Goal: Information Seeking & Learning: Learn about a topic

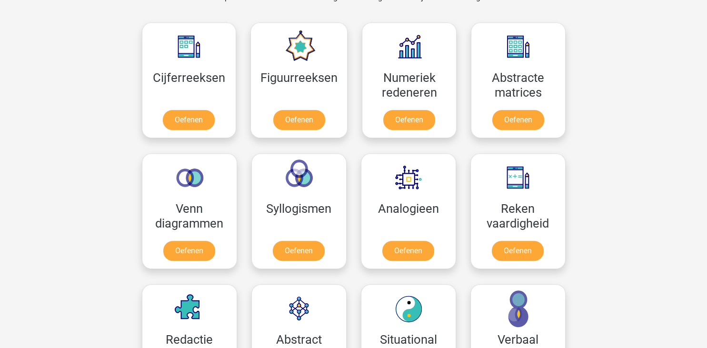
scroll to position [426, 0]
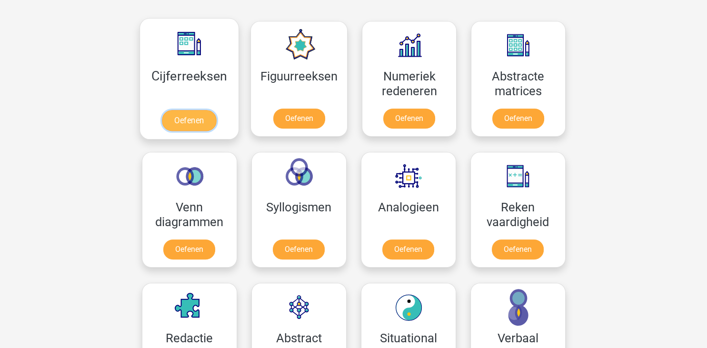
click at [183, 117] on link "Oefenen" at bounding box center [189, 120] width 54 height 21
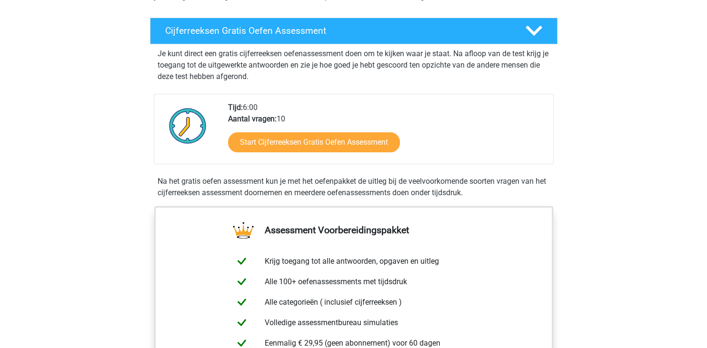
scroll to position [154, 0]
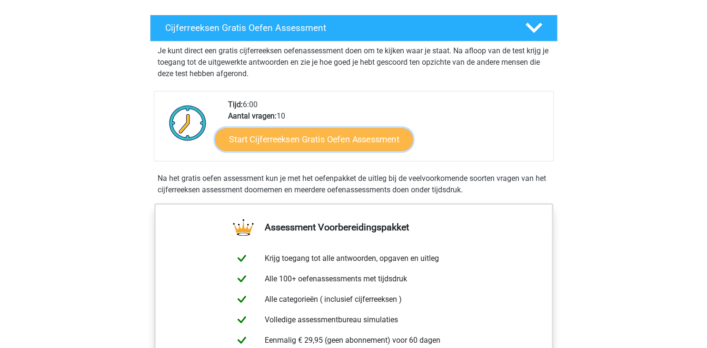
click at [313, 150] on link "Start Cijferreeksen Gratis Oefen Assessment" at bounding box center [314, 139] width 198 height 23
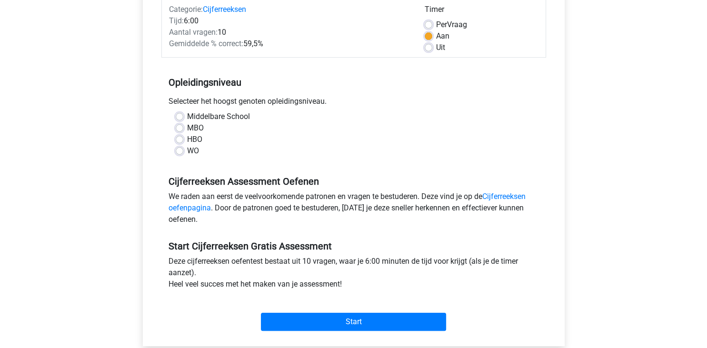
scroll to position [129, 0]
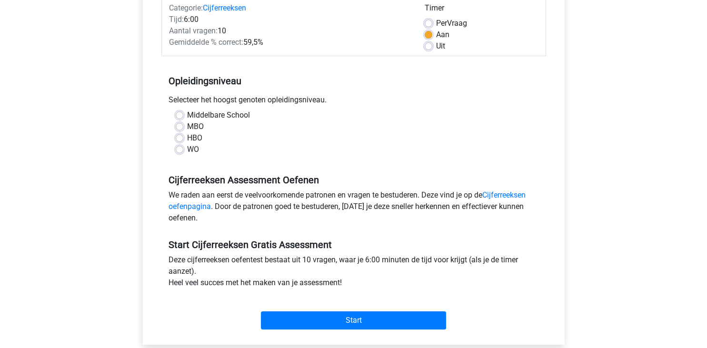
click at [187, 137] on label "HBO" at bounding box center [194, 137] width 15 height 11
click at [180, 137] on input "HBO" at bounding box center [180, 137] width 8 height 10
radio input "true"
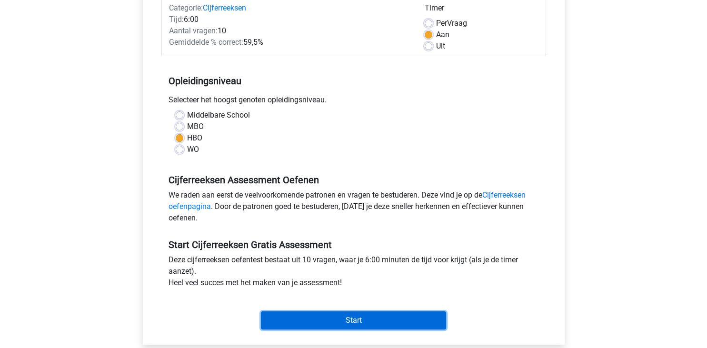
click at [332, 314] on input "Start" at bounding box center [353, 320] width 185 height 18
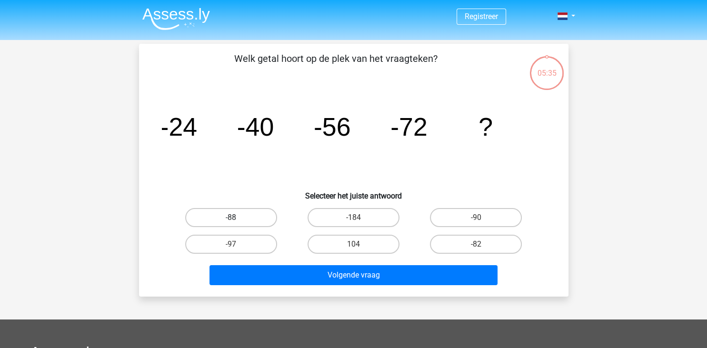
click at [238, 219] on label "-88" at bounding box center [231, 217] width 92 height 19
click at [237, 219] on input "-88" at bounding box center [234, 221] width 6 height 6
radio input "true"
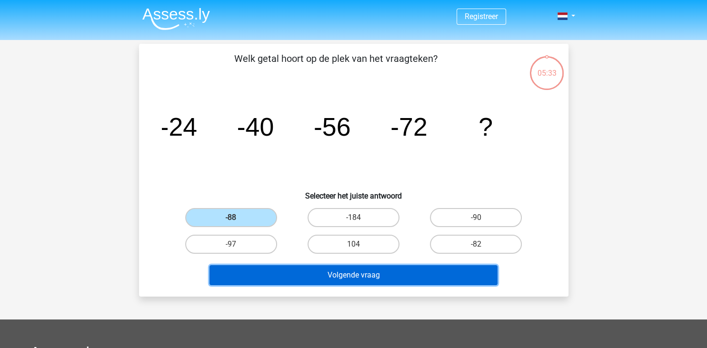
click at [339, 280] on button "Volgende vraag" at bounding box center [353, 275] width 288 height 20
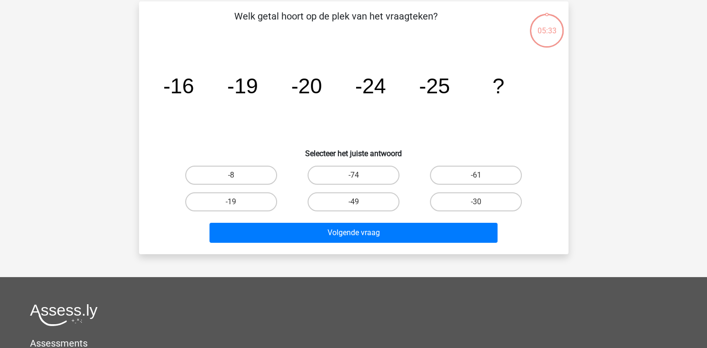
scroll to position [44, 0]
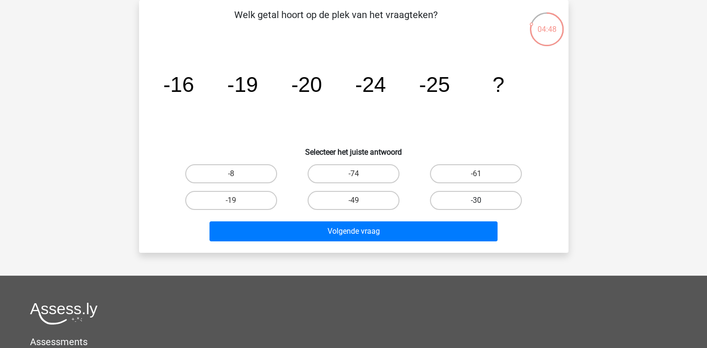
click at [453, 193] on label "-30" at bounding box center [476, 200] width 92 height 19
click at [476, 200] on input "-30" at bounding box center [479, 203] width 6 height 6
radio input "true"
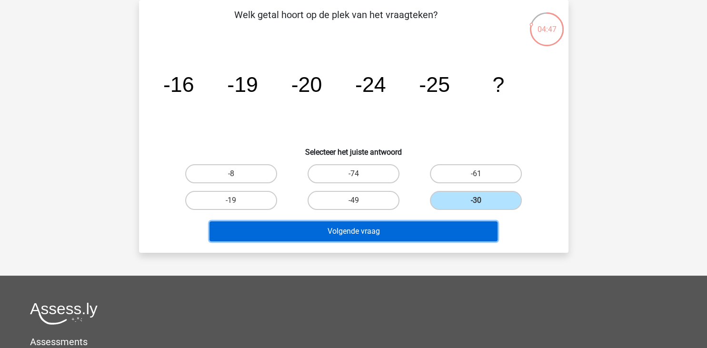
click at [391, 231] on button "Volgende vraag" at bounding box center [353, 231] width 288 height 20
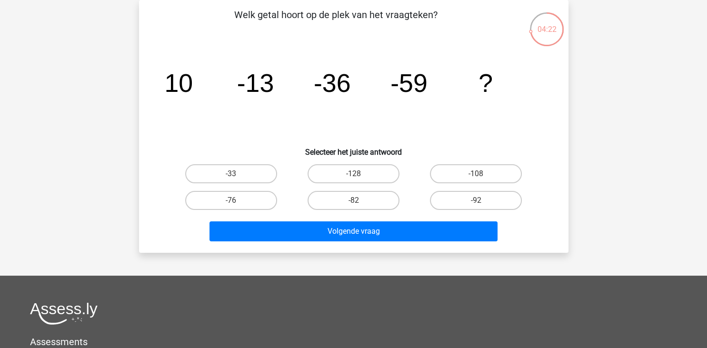
click at [482, 201] on input "-92" at bounding box center [479, 203] width 6 height 6
radio input "true"
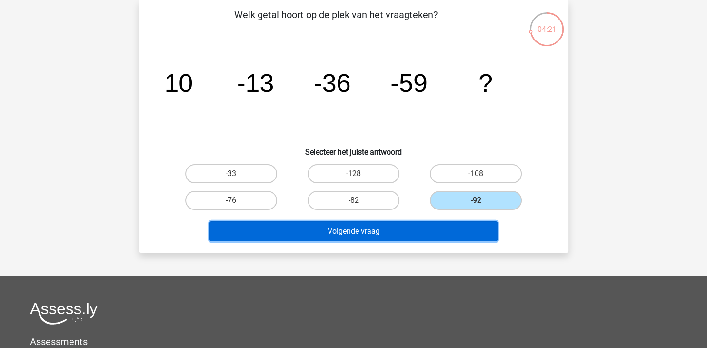
click at [371, 232] on button "Volgende vraag" at bounding box center [353, 231] width 288 height 20
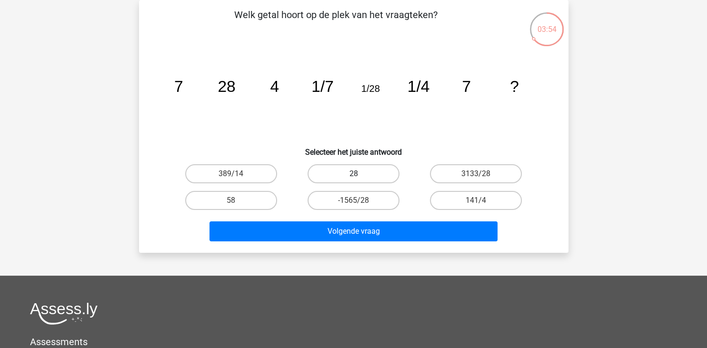
click at [357, 173] on label "28" at bounding box center [353, 173] width 92 height 19
click at [357, 174] on input "28" at bounding box center [356, 177] width 6 height 6
radio input "true"
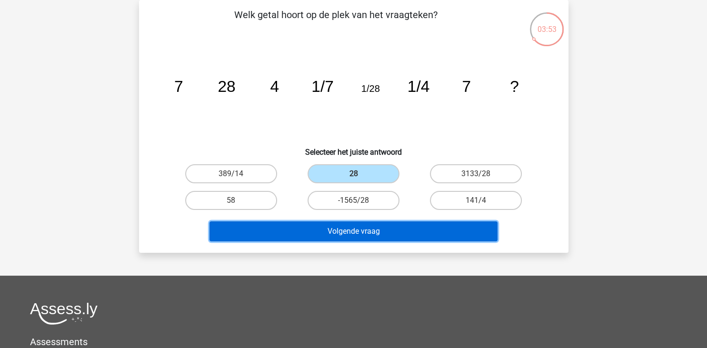
click at [349, 228] on button "Volgende vraag" at bounding box center [353, 231] width 288 height 20
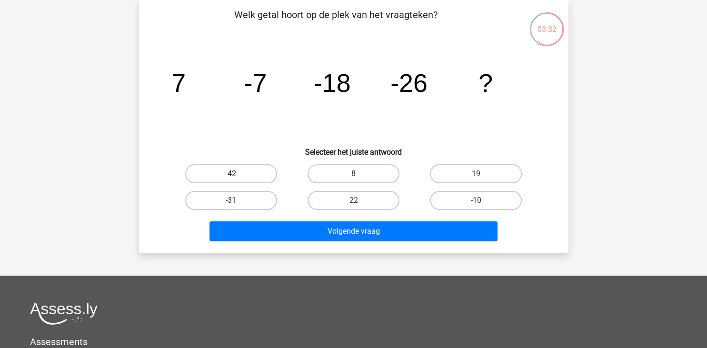
click at [247, 169] on label "-42" at bounding box center [231, 173] width 92 height 19
click at [237, 174] on input "-42" at bounding box center [234, 177] width 6 height 6
radio input "true"
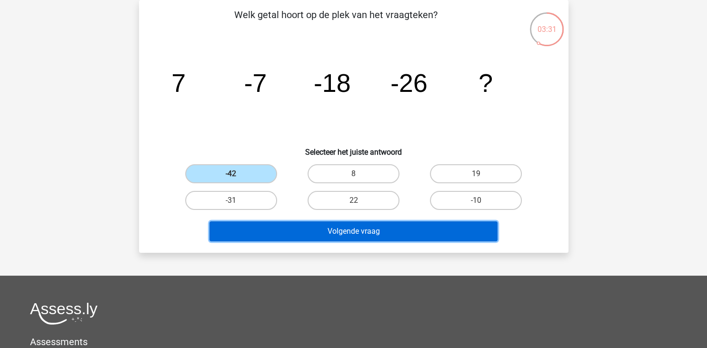
click at [343, 228] on button "Volgende vraag" at bounding box center [353, 231] width 288 height 20
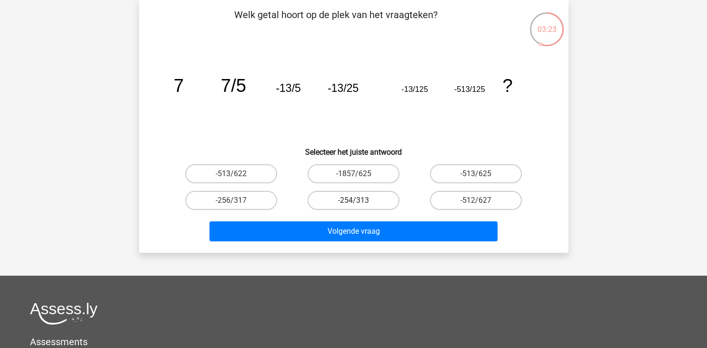
click at [357, 198] on label "-254/313" at bounding box center [353, 200] width 92 height 19
click at [357, 200] on input "-254/313" at bounding box center [356, 203] width 6 height 6
radio input "true"
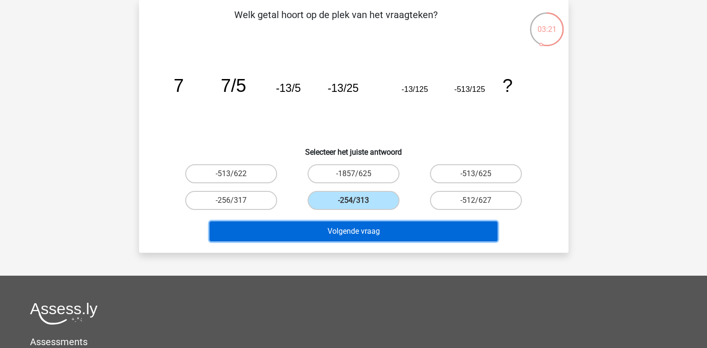
click at [362, 234] on button "Volgende vraag" at bounding box center [353, 231] width 288 height 20
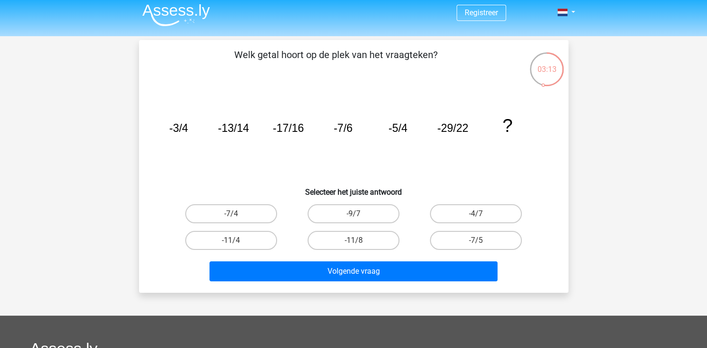
scroll to position [0, 0]
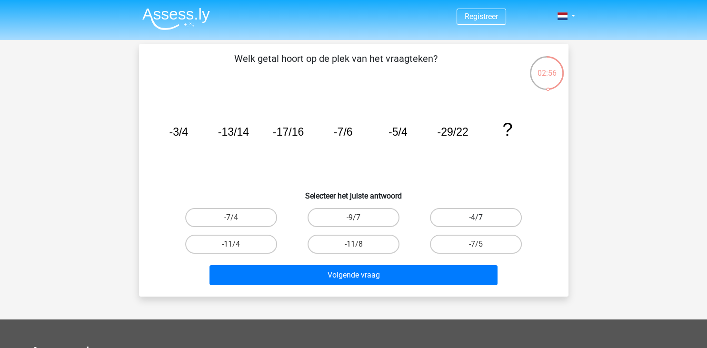
click at [466, 218] on label "-4/7" at bounding box center [476, 217] width 92 height 19
click at [476, 218] on input "-4/7" at bounding box center [479, 221] width 6 height 6
radio input "true"
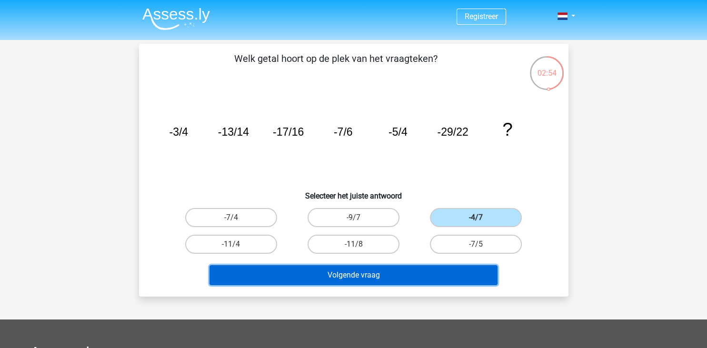
click at [379, 275] on button "Volgende vraag" at bounding box center [353, 275] width 288 height 20
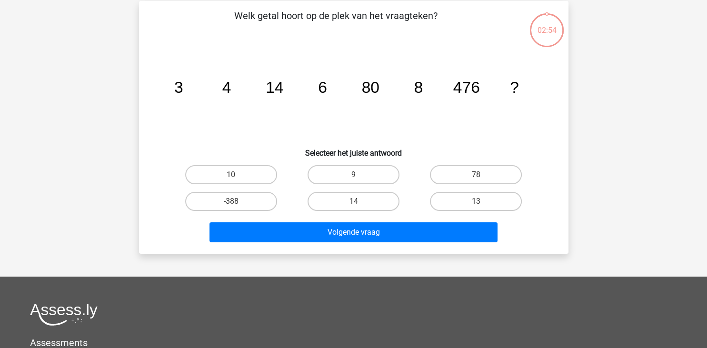
scroll to position [44, 0]
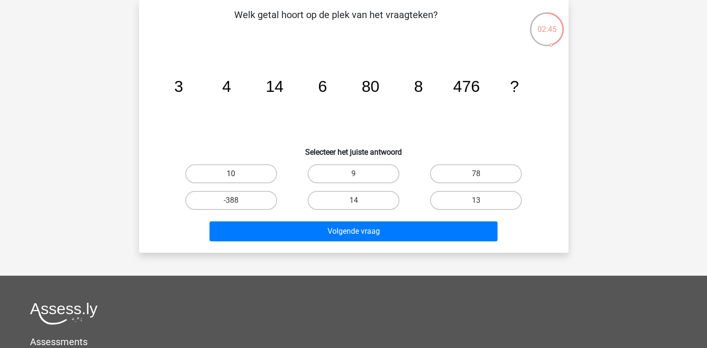
click at [250, 171] on label "10" at bounding box center [231, 173] width 92 height 19
click at [237, 174] on input "10" at bounding box center [234, 177] width 6 height 6
radio input "true"
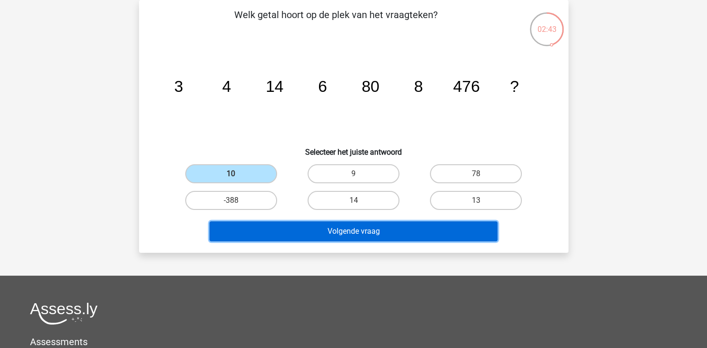
click at [343, 228] on button "Volgende vraag" at bounding box center [353, 231] width 288 height 20
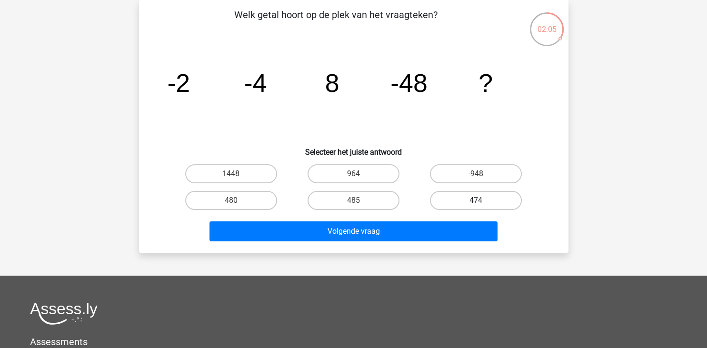
click at [465, 202] on label "474" at bounding box center [476, 200] width 92 height 19
click at [476, 202] on input "474" at bounding box center [479, 203] width 6 height 6
radio input "true"
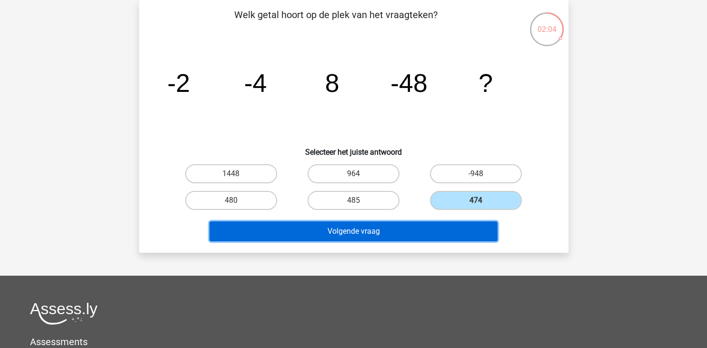
click at [380, 235] on button "Volgende vraag" at bounding box center [353, 231] width 288 height 20
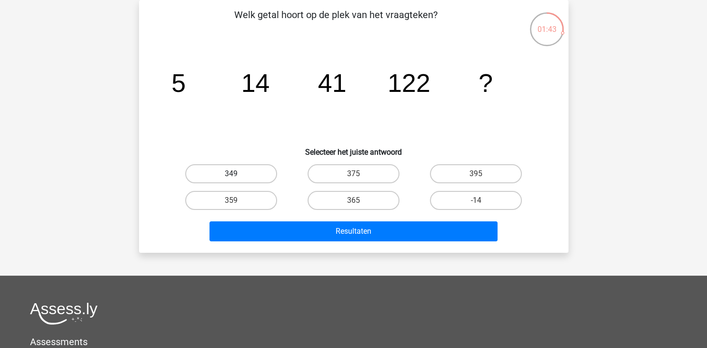
click at [259, 174] on label "349" at bounding box center [231, 173] width 92 height 19
click at [237, 174] on input "349" at bounding box center [234, 177] width 6 height 6
radio input "true"
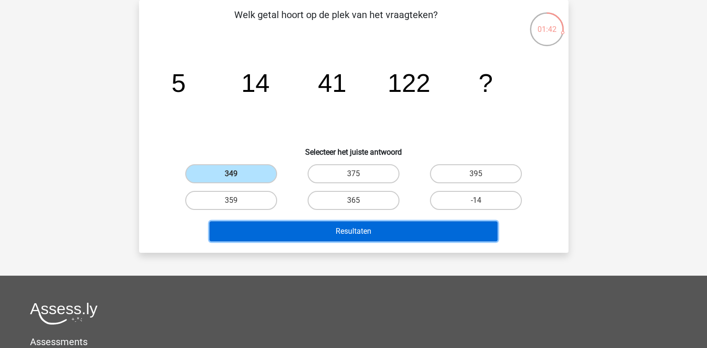
click at [337, 236] on button "Resultaten" at bounding box center [353, 231] width 288 height 20
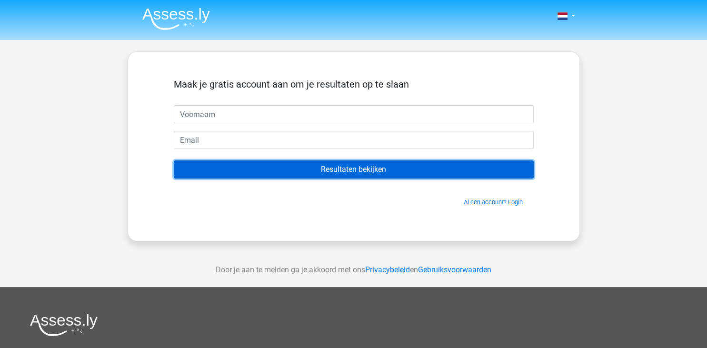
click at [358, 171] on input "Resultaten bekijken" at bounding box center [354, 169] width 360 height 18
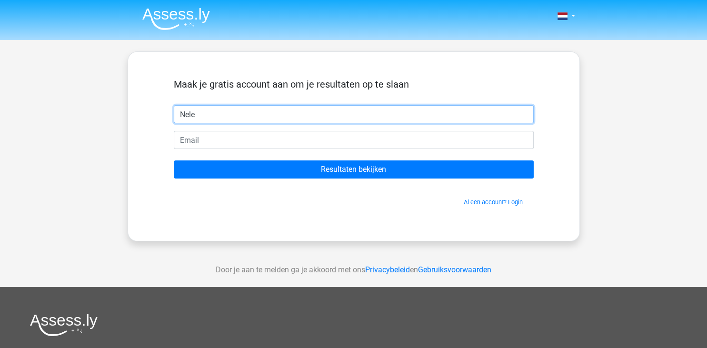
type input "Nele"
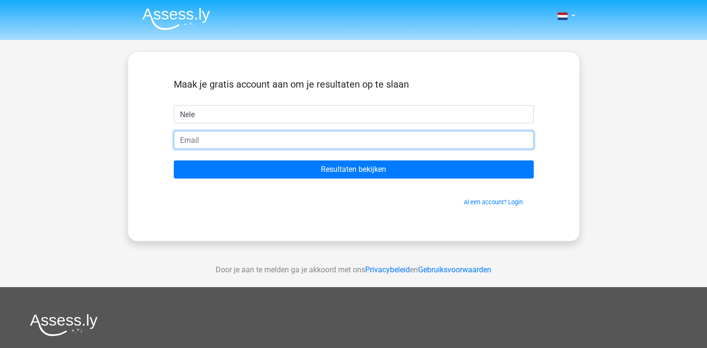
click at [217, 140] on input "email" at bounding box center [354, 140] width 360 height 18
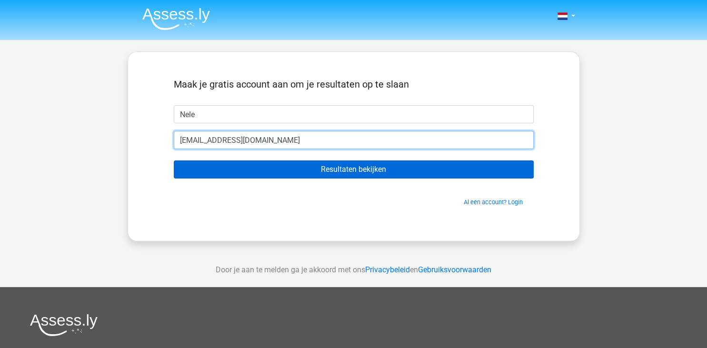
type input "[EMAIL_ADDRESS][DOMAIN_NAME]"
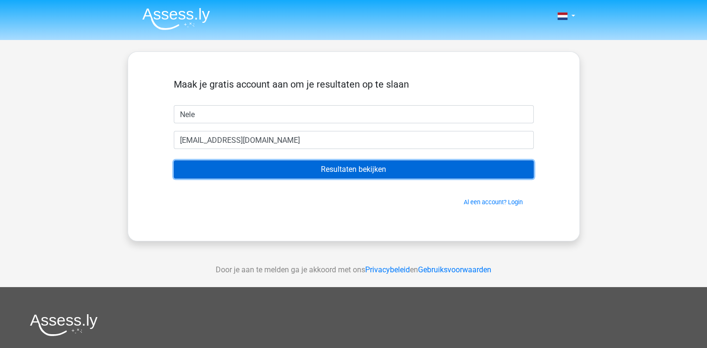
click at [275, 170] on input "Resultaten bekijken" at bounding box center [354, 169] width 360 height 18
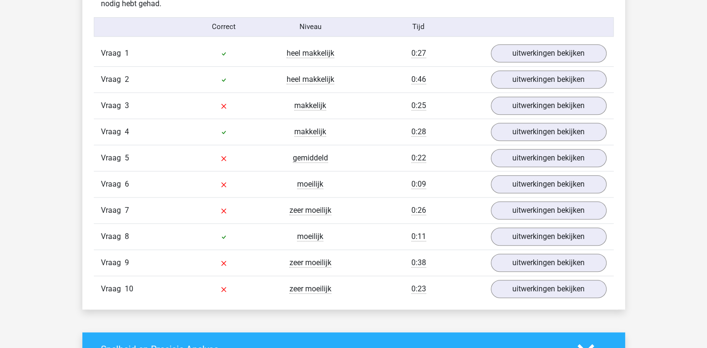
scroll to position [788, 0]
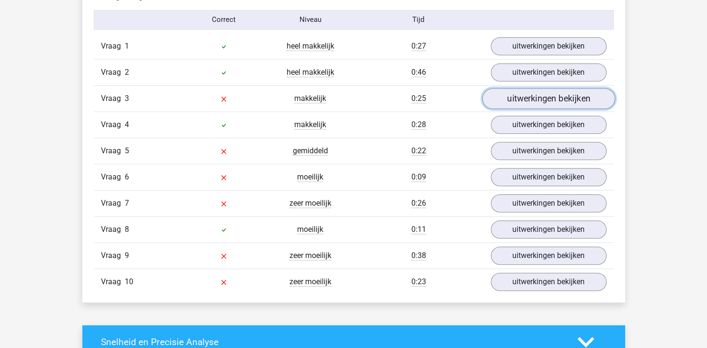
click at [546, 99] on link "uitwerkingen bekijken" at bounding box center [548, 98] width 133 height 21
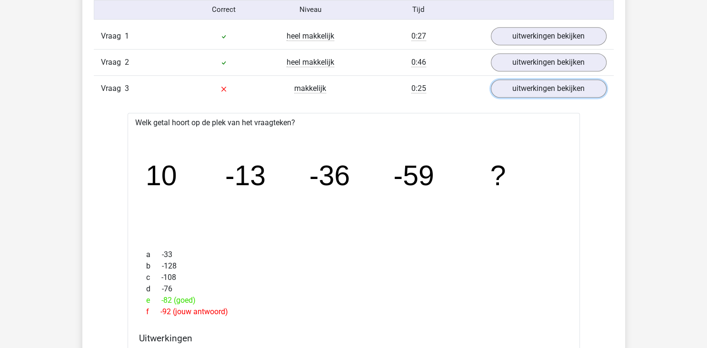
scroll to position [795, 0]
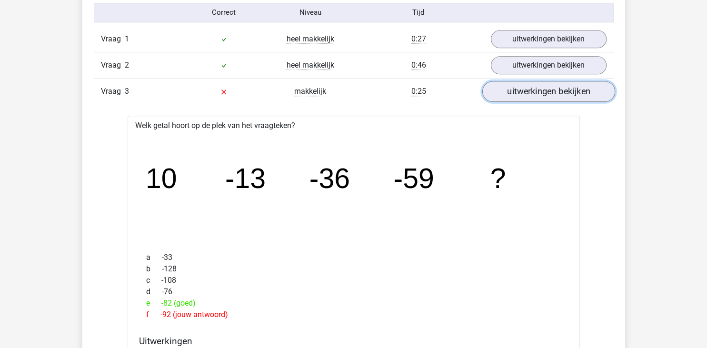
click at [509, 94] on link "uitwerkingen bekijken" at bounding box center [548, 91] width 133 height 21
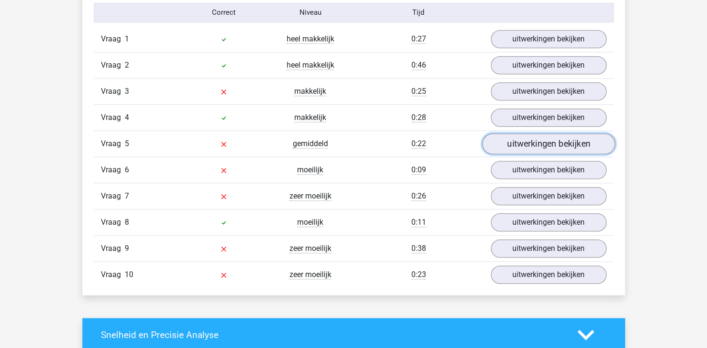
click at [523, 146] on link "uitwerkingen bekijken" at bounding box center [548, 143] width 133 height 21
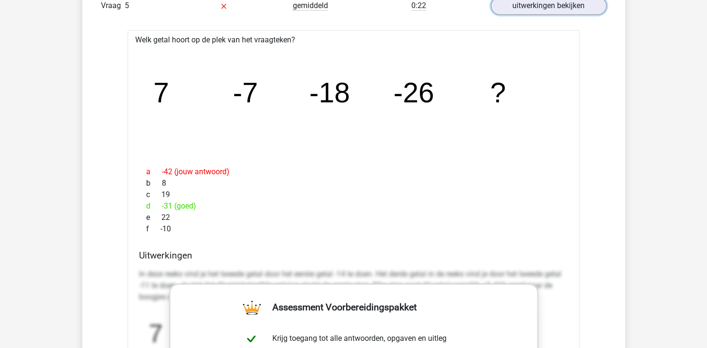
scroll to position [901, 0]
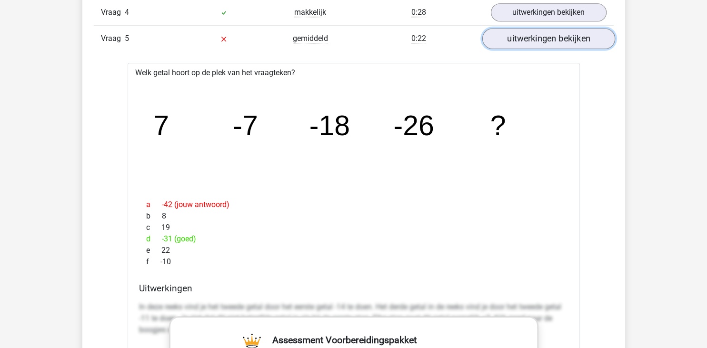
click at [557, 41] on link "uitwerkingen bekijken" at bounding box center [548, 38] width 133 height 21
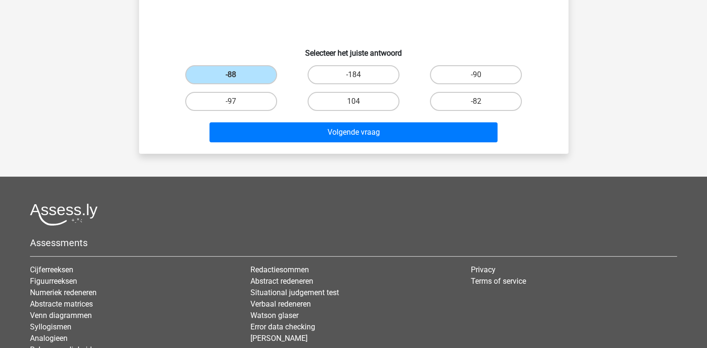
scroll to position [221, 0]
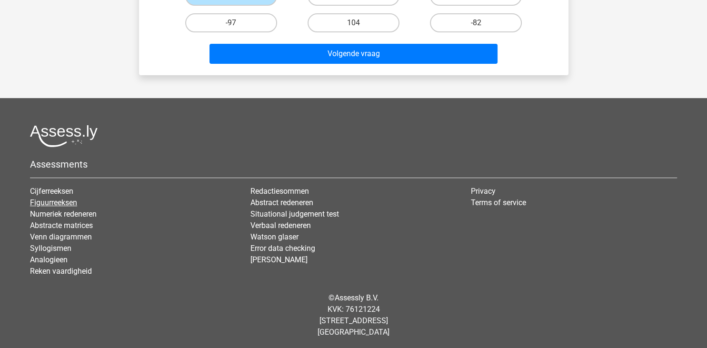
click at [64, 202] on link "Figuurreeksen" at bounding box center [53, 202] width 47 height 9
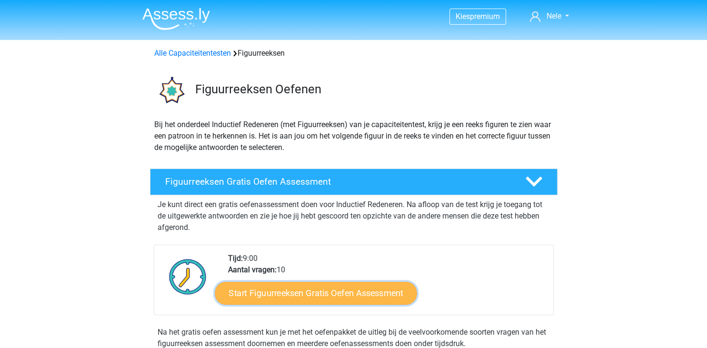
click at [313, 290] on link "Start Figuurreeksen Gratis Oefen Assessment" at bounding box center [316, 292] width 202 height 23
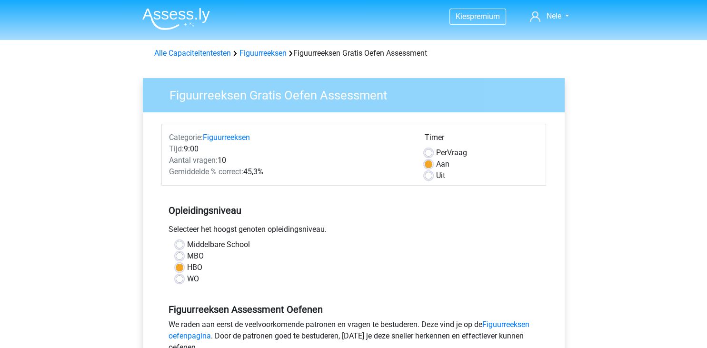
click at [187, 257] on label "MBO" at bounding box center [195, 255] width 17 height 11
click at [178, 257] on input "MBO" at bounding box center [180, 255] width 8 height 10
radio input "true"
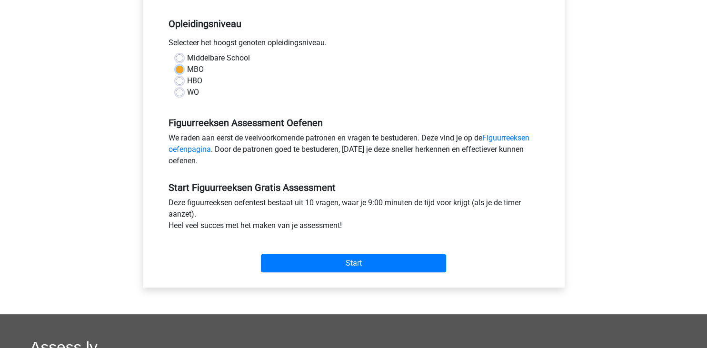
scroll to position [196, 0]
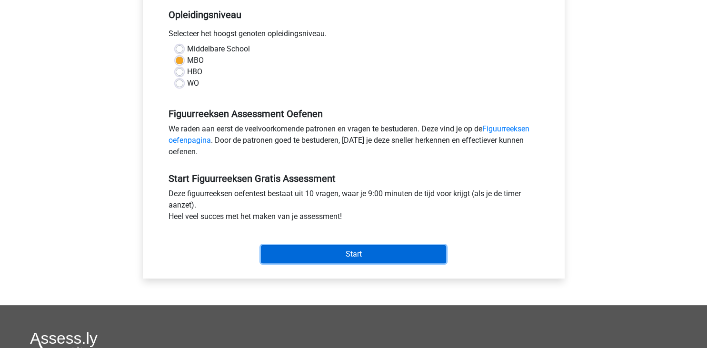
click at [347, 254] on input "Start" at bounding box center [353, 254] width 185 height 18
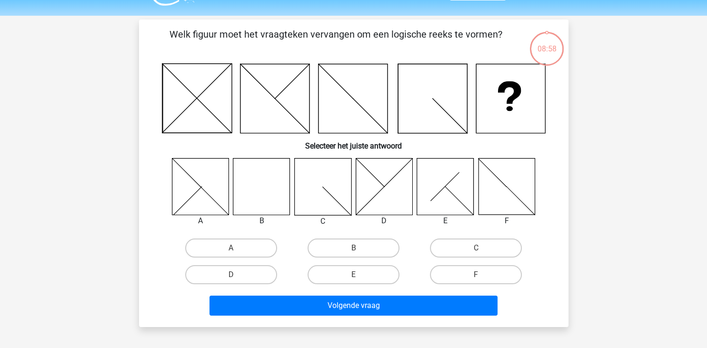
scroll to position [25, 0]
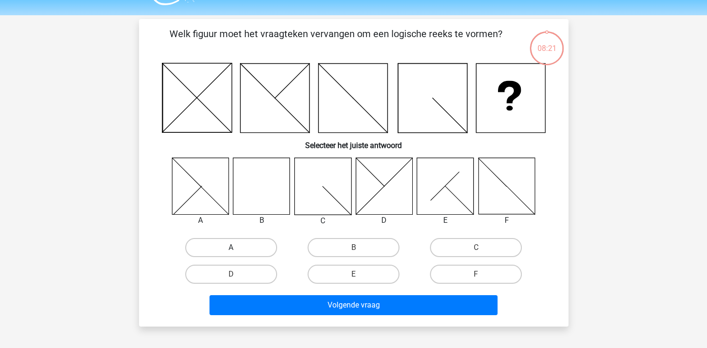
click at [242, 245] on label "A" at bounding box center [231, 247] width 92 height 19
click at [237, 248] on input "A" at bounding box center [234, 251] width 6 height 6
radio input "true"
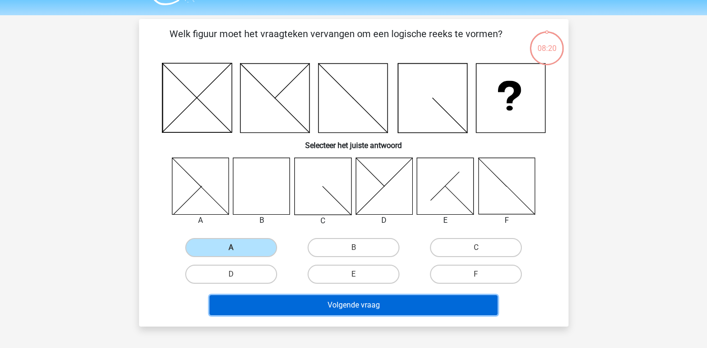
click at [340, 302] on button "Volgende vraag" at bounding box center [353, 305] width 288 height 20
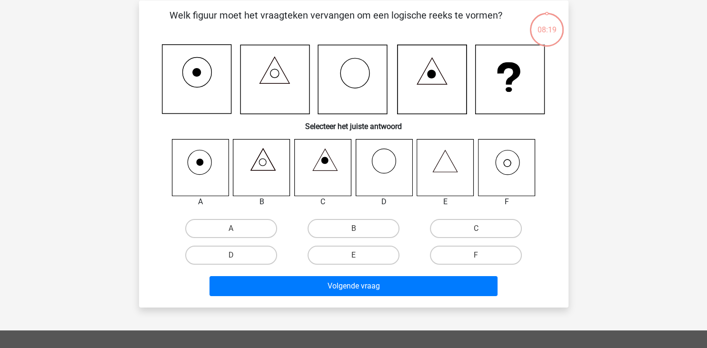
scroll to position [44, 0]
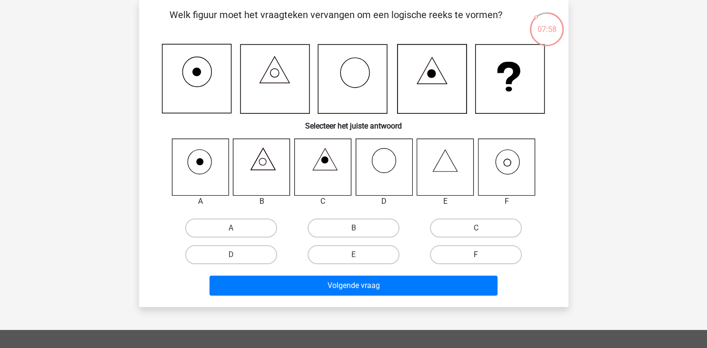
click at [475, 255] on label "F" at bounding box center [476, 254] width 92 height 19
click at [476, 255] on input "F" at bounding box center [479, 258] width 6 height 6
radio input "true"
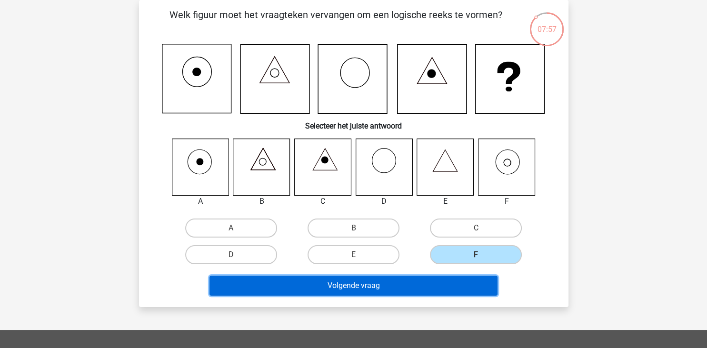
click at [410, 285] on button "Volgende vraag" at bounding box center [353, 286] width 288 height 20
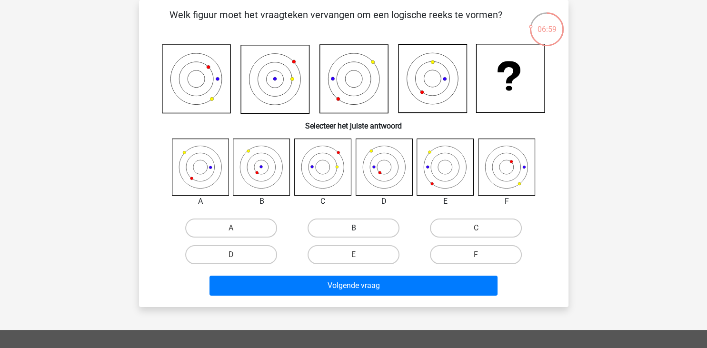
click at [340, 229] on label "B" at bounding box center [353, 227] width 92 height 19
click at [353, 229] on input "B" at bounding box center [356, 231] width 6 height 6
radio input "true"
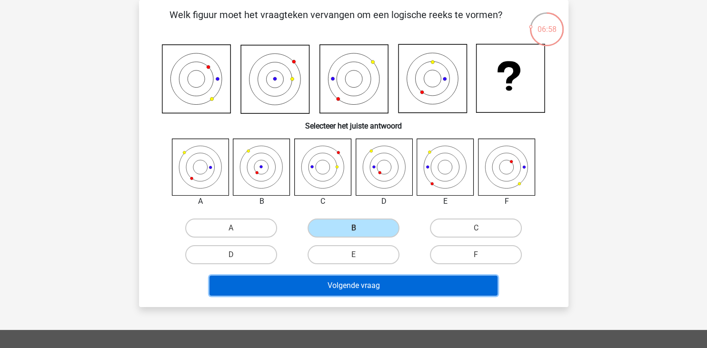
click at [332, 287] on button "Volgende vraag" at bounding box center [353, 286] width 288 height 20
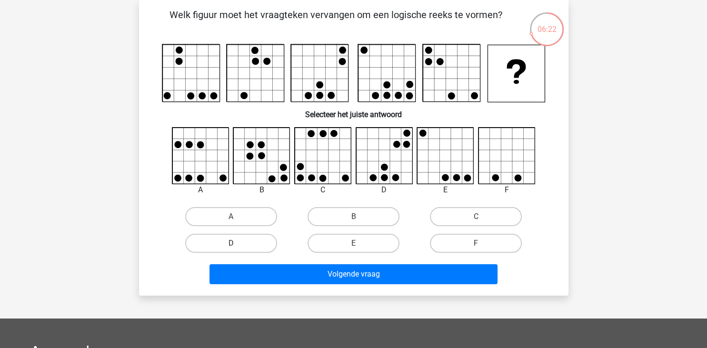
click at [251, 243] on label "D" at bounding box center [231, 243] width 92 height 19
click at [237, 243] on input "D" at bounding box center [234, 246] width 6 height 6
radio input "true"
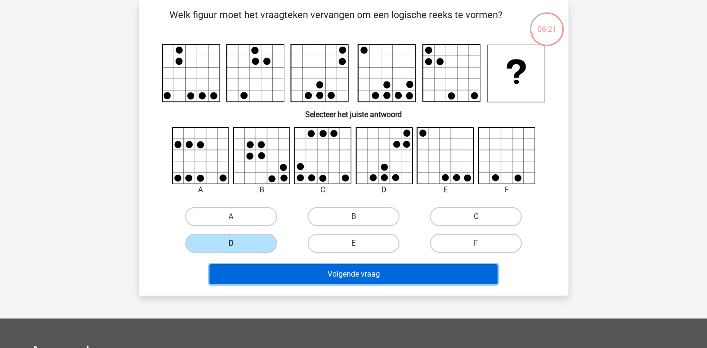
click at [330, 279] on button "Volgende vraag" at bounding box center [353, 274] width 288 height 20
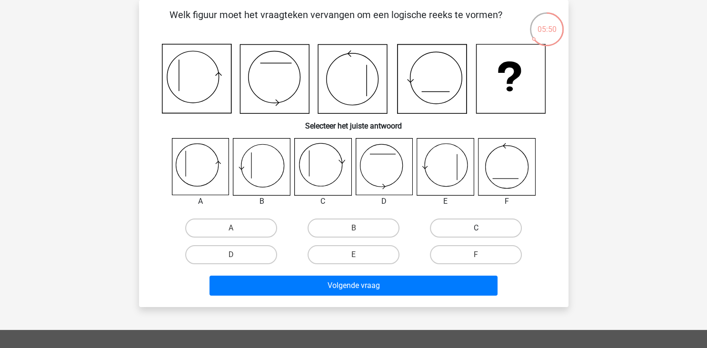
click at [467, 231] on label "C" at bounding box center [476, 227] width 92 height 19
click at [476, 231] on input "C" at bounding box center [479, 231] width 6 height 6
radio input "true"
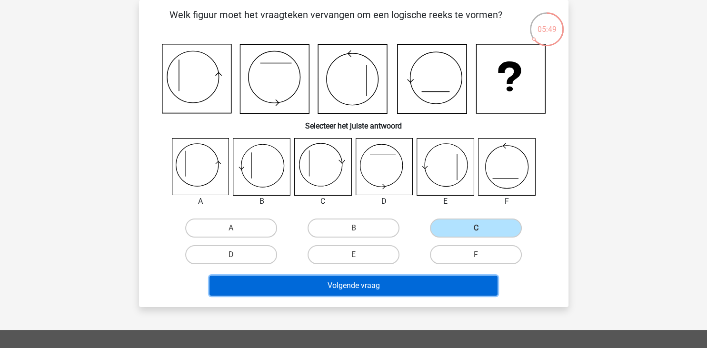
click at [368, 287] on button "Volgende vraag" at bounding box center [353, 286] width 288 height 20
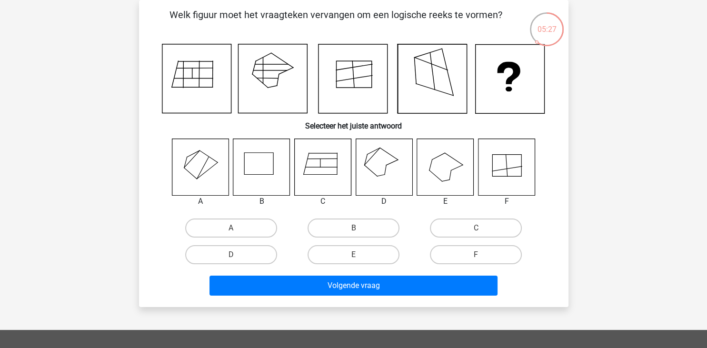
click at [482, 258] on input "F" at bounding box center [479, 258] width 6 height 6
radio input "true"
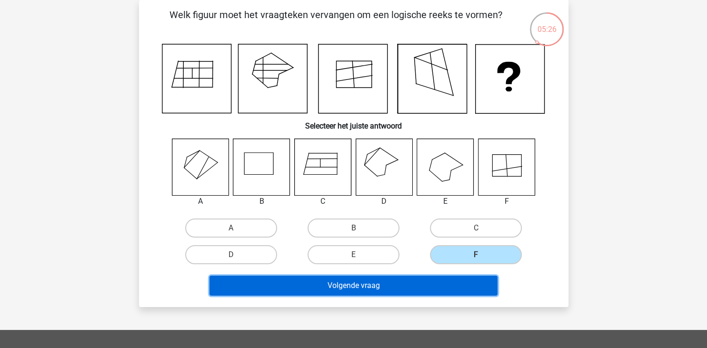
click at [422, 282] on button "Volgende vraag" at bounding box center [353, 286] width 288 height 20
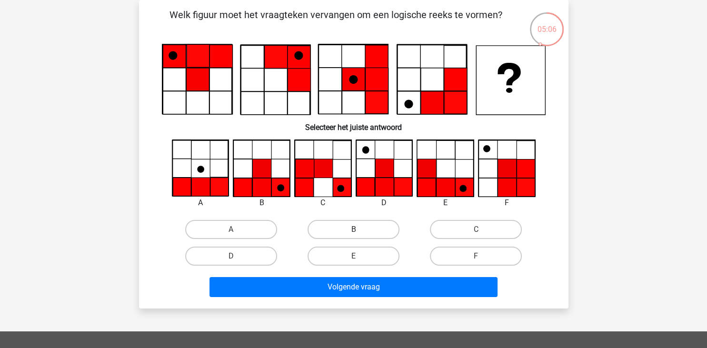
click at [350, 230] on label "B" at bounding box center [353, 229] width 92 height 19
click at [353, 230] on input "B" at bounding box center [356, 232] width 6 height 6
radio input "true"
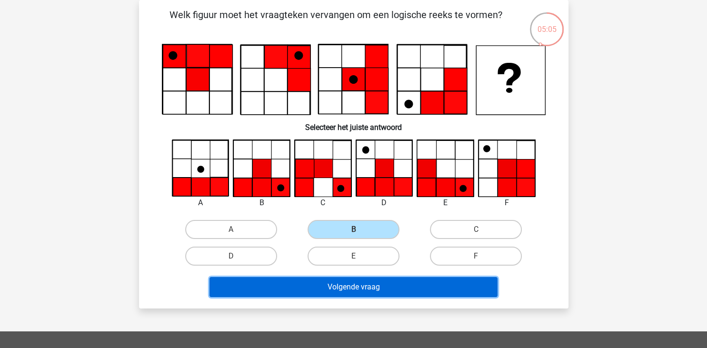
click at [338, 290] on button "Volgende vraag" at bounding box center [353, 287] width 288 height 20
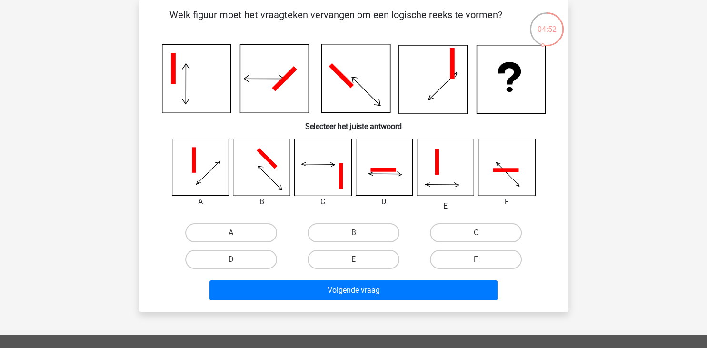
click at [478, 259] on input "F" at bounding box center [479, 262] width 6 height 6
radio input "true"
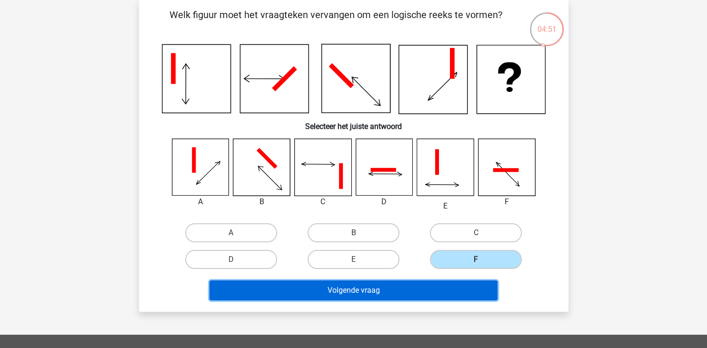
click at [366, 294] on button "Volgende vraag" at bounding box center [353, 290] width 288 height 20
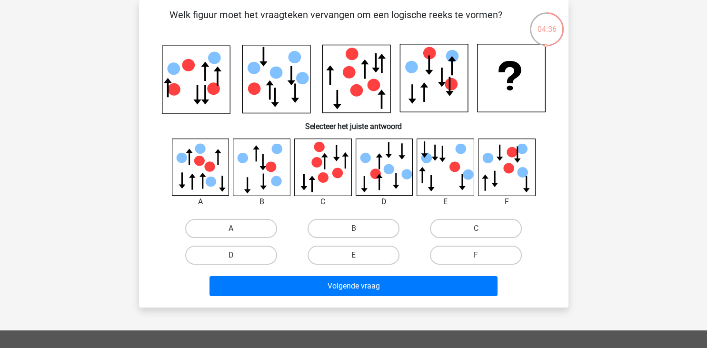
click at [248, 226] on label "A" at bounding box center [231, 228] width 92 height 19
click at [237, 228] on input "A" at bounding box center [234, 231] width 6 height 6
radio input "true"
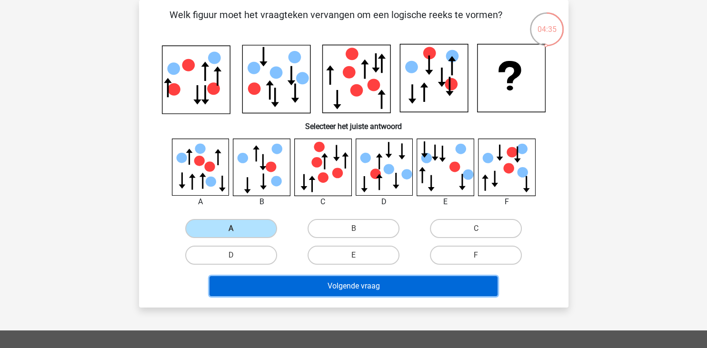
click at [317, 281] on button "Volgende vraag" at bounding box center [353, 286] width 288 height 20
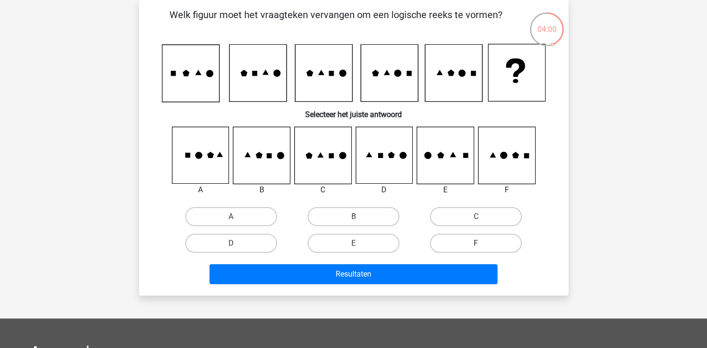
click at [456, 243] on label "F" at bounding box center [476, 243] width 92 height 19
click at [476, 243] on input "F" at bounding box center [479, 246] width 6 height 6
radio input "true"
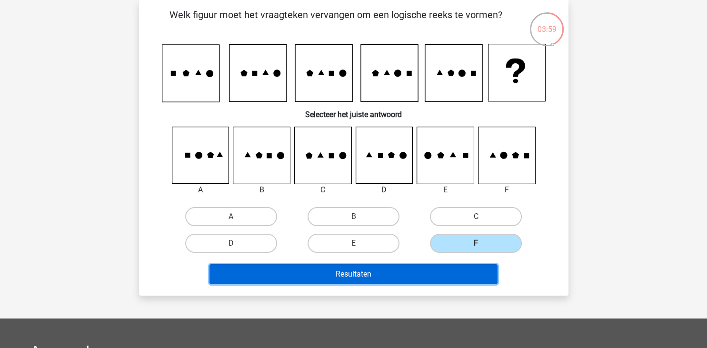
click at [371, 275] on button "Resultaten" at bounding box center [353, 274] width 288 height 20
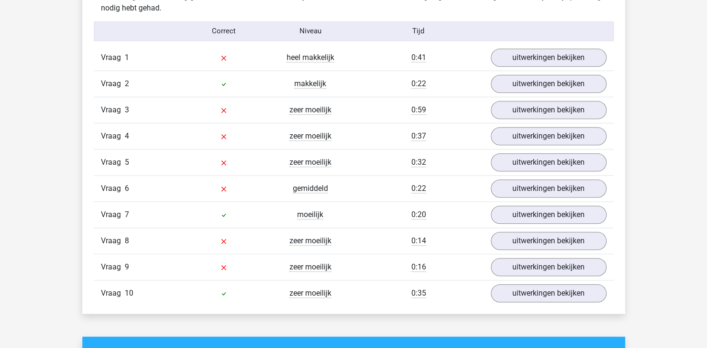
scroll to position [781, 0]
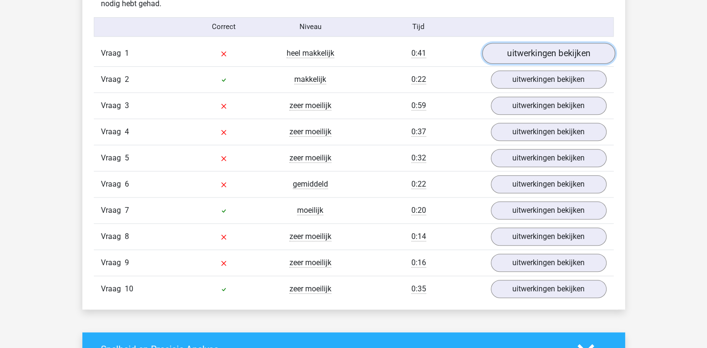
click at [545, 48] on link "uitwerkingen bekijken" at bounding box center [548, 53] width 133 height 21
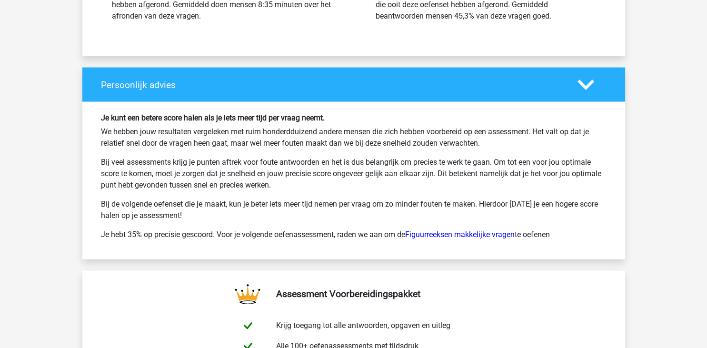
scroll to position [2294, 0]
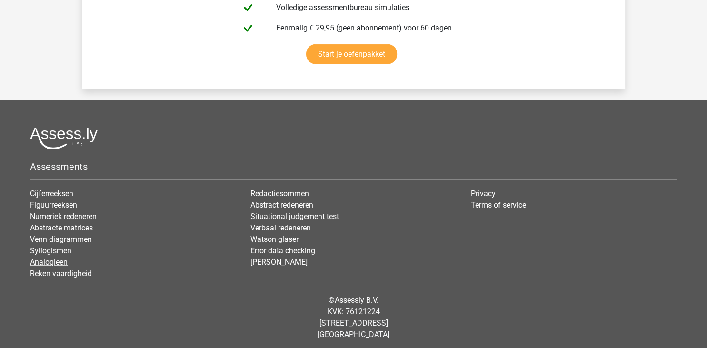
click at [59, 257] on link "Analogieen" at bounding box center [49, 261] width 38 height 9
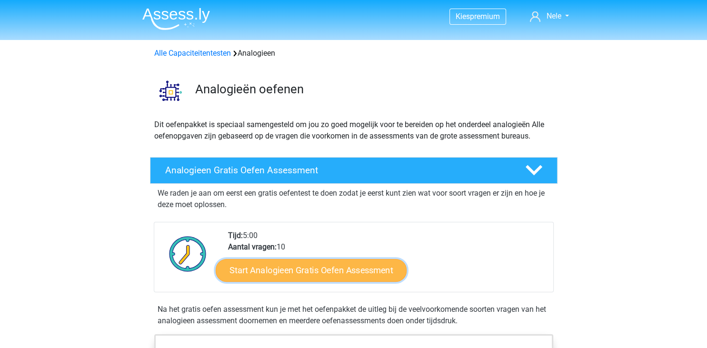
click at [279, 271] on link "Start Analogieen Gratis Oefen Assessment" at bounding box center [311, 269] width 191 height 23
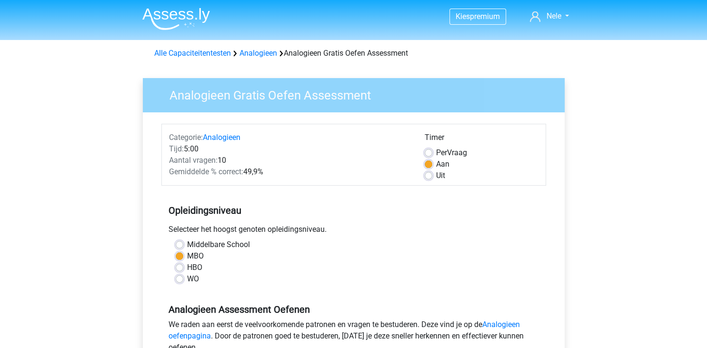
click at [187, 246] on label "Middelbare School" at bounding box center [218, 244] width 63 height 11
click at [180, 246] on input "Middelbare School" at bounding box center [180, 244] width 8 height 10
radio input "true"
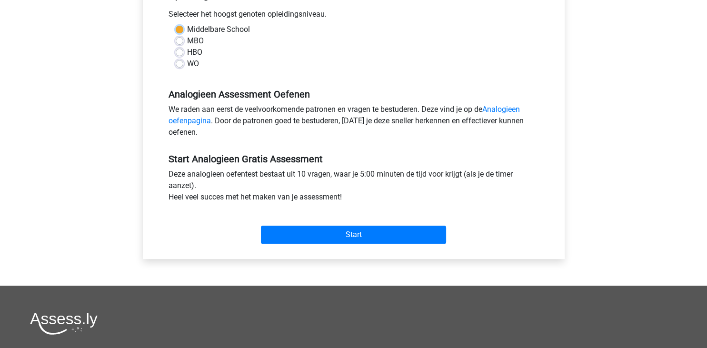
scroll to position [224, 0]
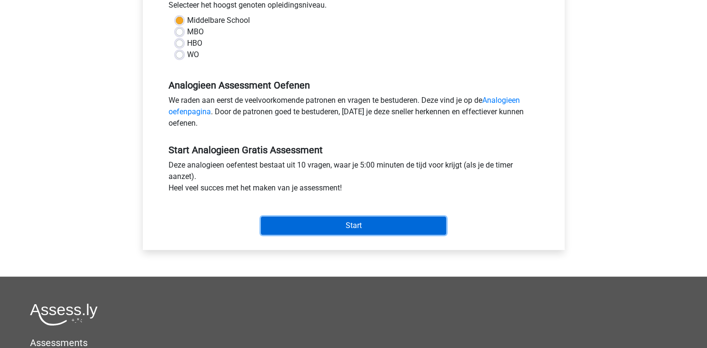
click at [342, 226] on input "Start" at bounding box center [353, 226] width 185 height 18
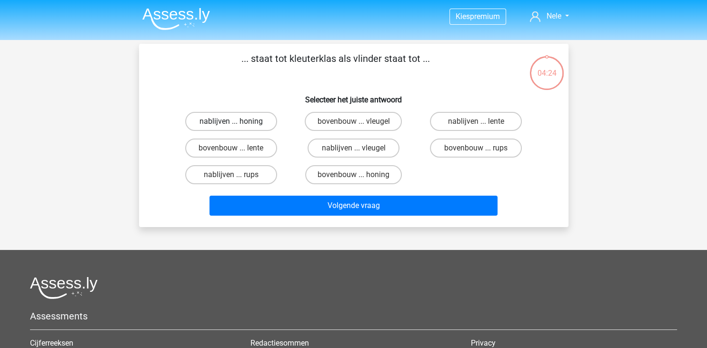
click at [241, 121] on label "nablijven ... honing" at bounding box center [231, 121] width 92 height 19
click at [237, 121] on input "nablijven ... honing" at bounding box center [234, 124] width 6 height 6
radio input "true"
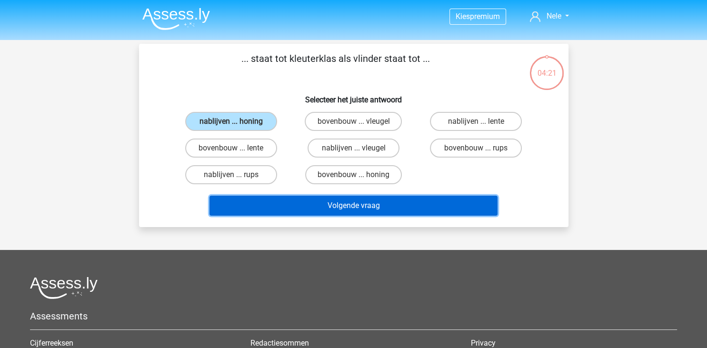
click at [353, 202] on button "Volgende vraag" at bounding box center [353, 206] width 288 height 20
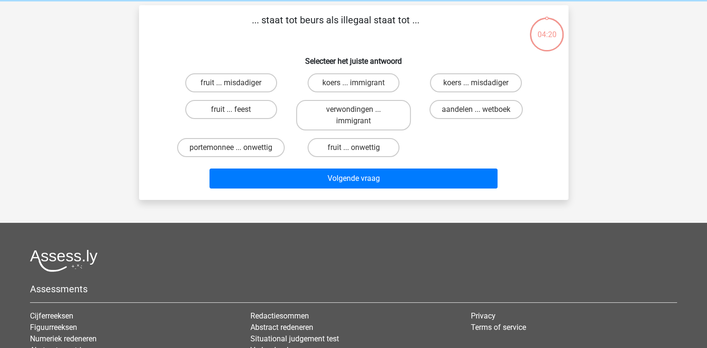
scroll to position [44, 0]
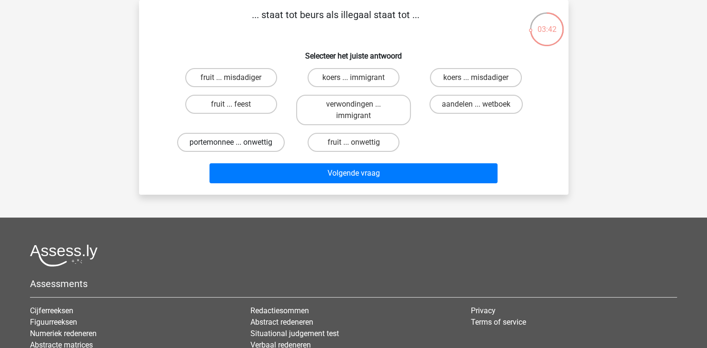
click at [225, 142] on label "portemonnee ... onwettig" at bounding box center [231, 142] width 108 height 19
click at [231, 142] on input "portemonnee ... onwettig" at bounding box center [234, 145] width 6 height 6
radio input "true"
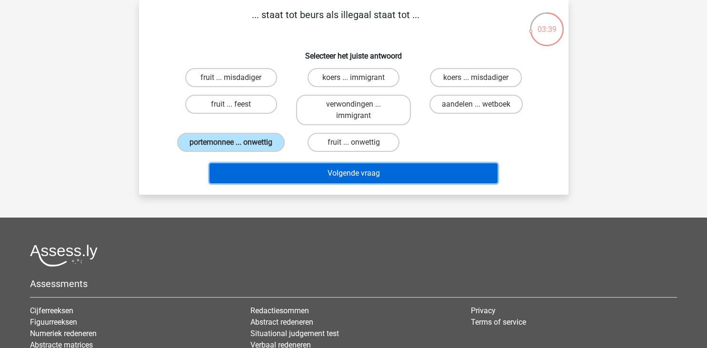
click at [296, 173] on button "Volgende vraag" at bounding box center [353, 173] width 288 height 20
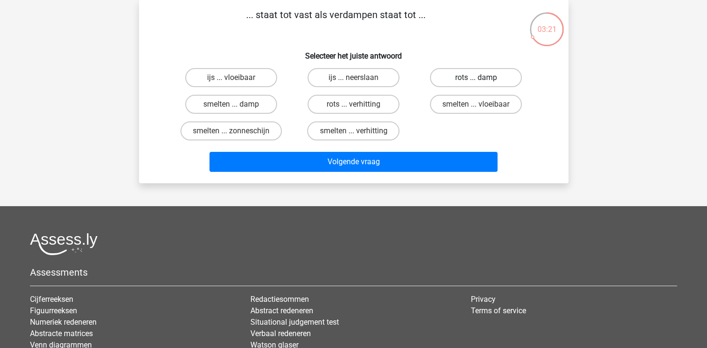
click at [471, 77] on label "rots ... damp" at bounding box center [476, 77] width 92 height 19
click at [476, 78] on input "rots ... damp" at bounding box center [479, 81] width 6 height 6
radio input "true"
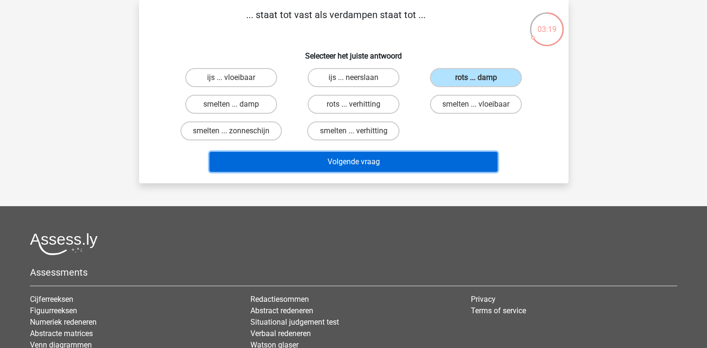
click at [347, 164] on button "Volgende vraag" at bounding box center [353, 162] width 288 height 20
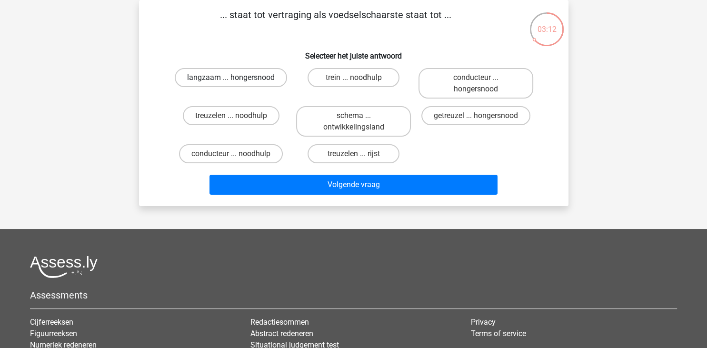
click at [252, 80] on label "langzaam ... hongersnood" at bounding box center [231, 77] width 112 height 19
click at [237, 80] on input "langzaam ... hongersnood" at bounding box center [234, 81] width 6 height 6
radio input "true"
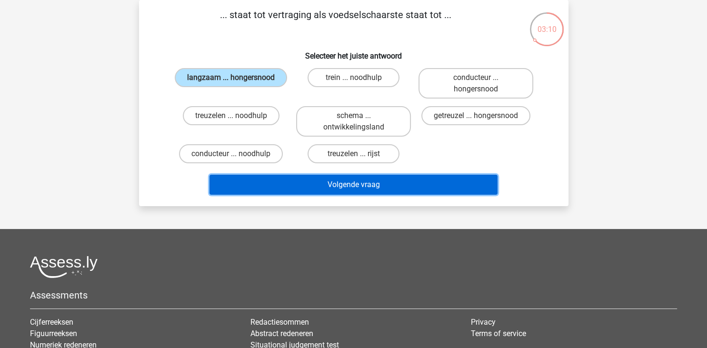
click at [314, 184] on button "Volgende vraag" at bounding box center [353, 185] width 288 height 20
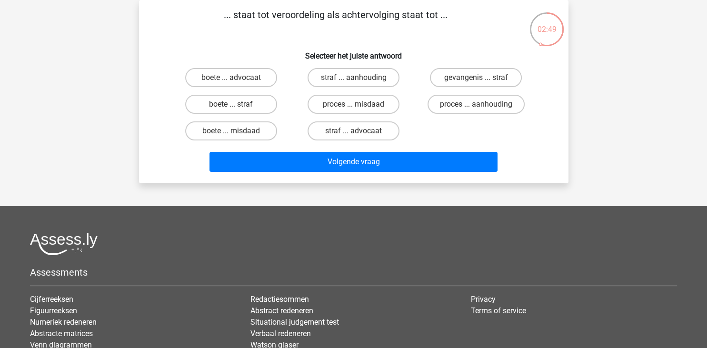
click at [355, 78] on input "straf ... aanhouding" at bounding box center [356, 81] width 6 height 6
radio input "true"
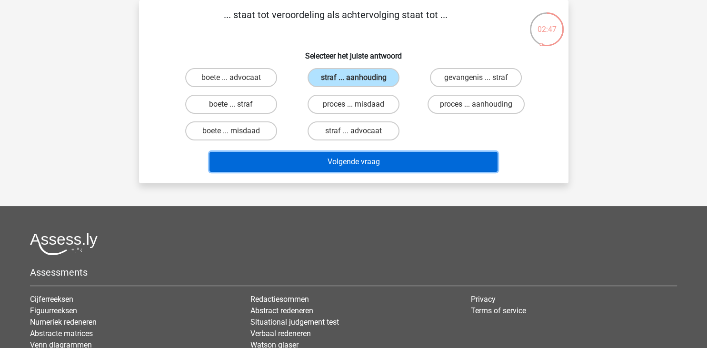
click at [309, 163] on button "Volgende vraag" at bounding box center [353, 162] width 288 height 20
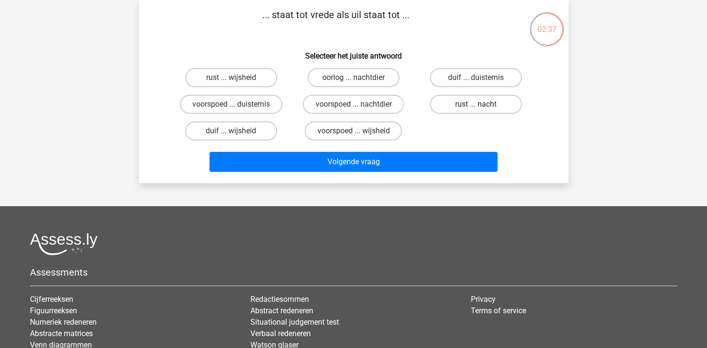
click at [459, 102] on label "rust ... nacht" at bounding box center [476, 104] width 92 height 19
click at [476, 104] on input "rust ... nacht" at bounding box center [479, 107] width 6 height 6
radio input "true"
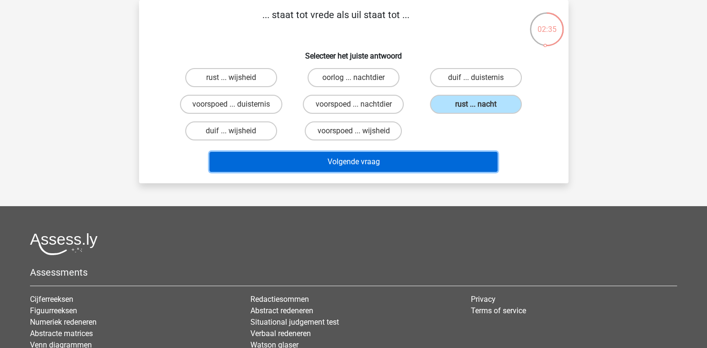
click at [370, 160] on button "Volgende vraag" at bounding box center [353, 162] width 288 height 20
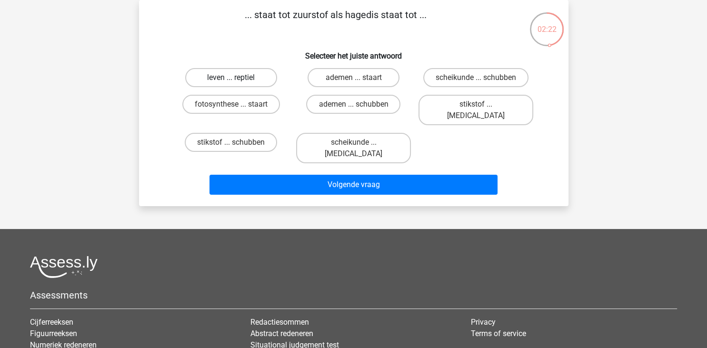
click at [244, 78] on label "leven ... reptiel" at bounding box center [231, 77] width 92 height 19
click at [237, 78] on input "leven ... reptiel" at bounding box center [234, 81] width 6 height 6
radio input "true"
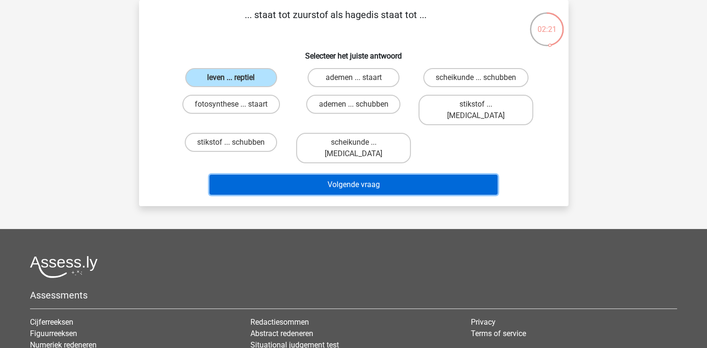
click at [306, 175] on button "Volgende vraag" at bounding box center [353, 185] width 288 height 20
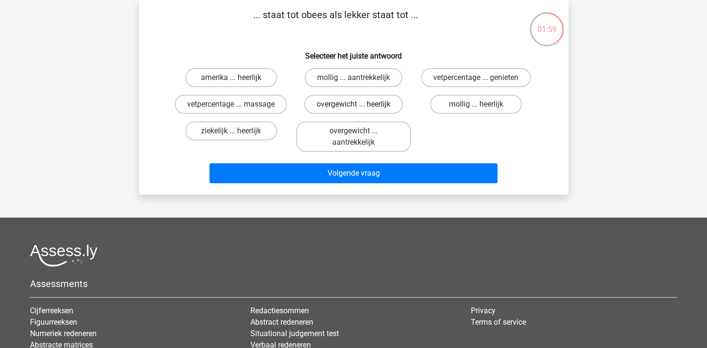
click at [345, 105] on label "overgewicht ... heerlijk" at bounding box center [353, 104] width 99 height 19
click at [353, 105] on input "overgewicht ... heerlijk" at bounding box center [356, 107] width 6 height 6
radio input "true"
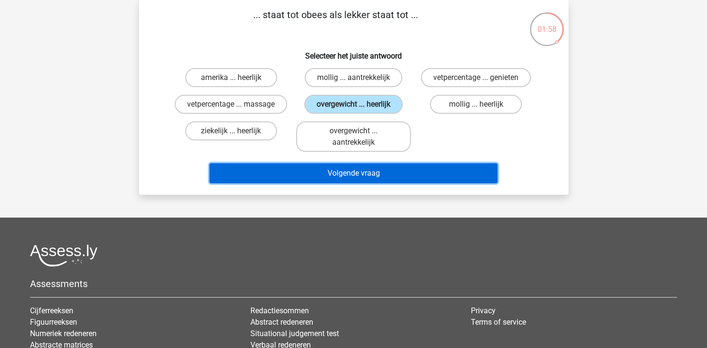
click at [330, 172] on button "Volgende vraag" at bounding box center [353, 173] width 288 height 20
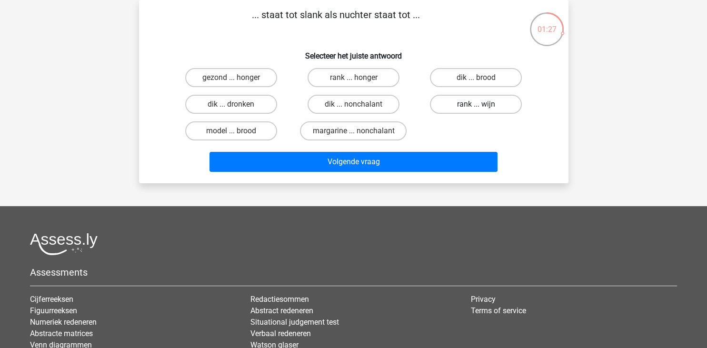
click at [464, 100] on label "rank ... wijn" at bounding box center [476, 104] width 92 height 19
click at [476, 104] on input "rank ... wijn" at bounding box center [479, 107] width 6 height 6
radio input "true"
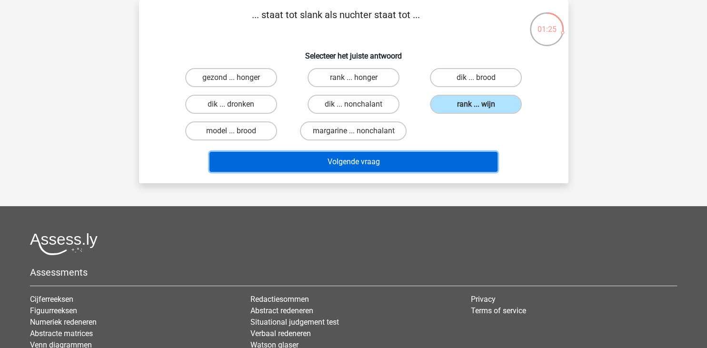
click at [337, 158] on button "Volgende vraag" at bounding box center [353, 162] width 288 height 20
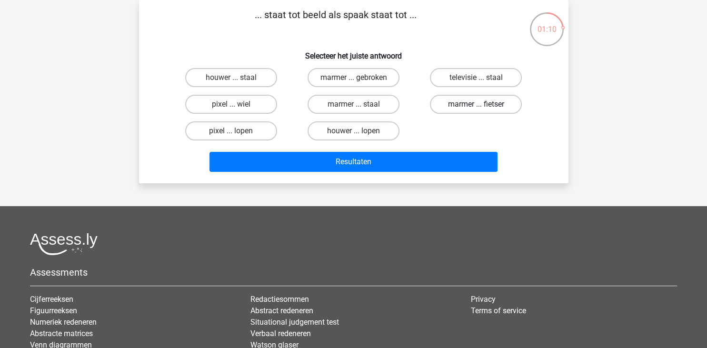
click at [460, 104] on label "marmer ... fietser" at bounding box center [476, 104] width 92 height 19
click at [476, 104] on input "marmer ... fietser" at bounding box center [479, 107] width 6 height 6
radio input "true"
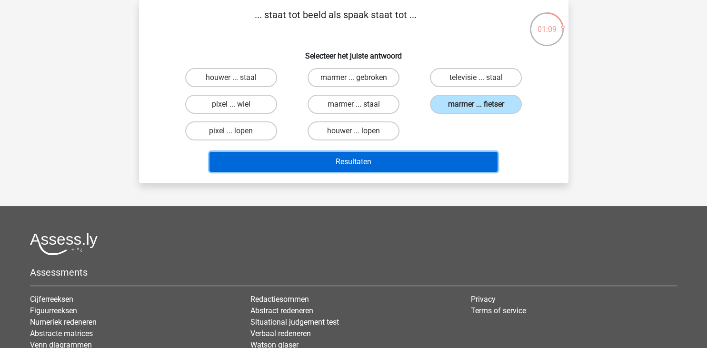
click at [326, 162] on button "Resultaten" at bounding box center [353, 162] width 288 height 20
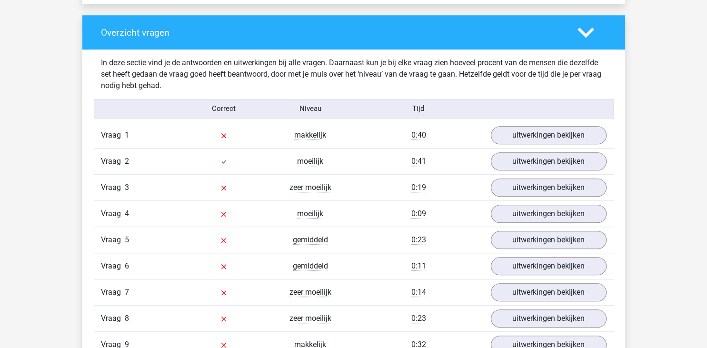
scroll to position [702, 0]
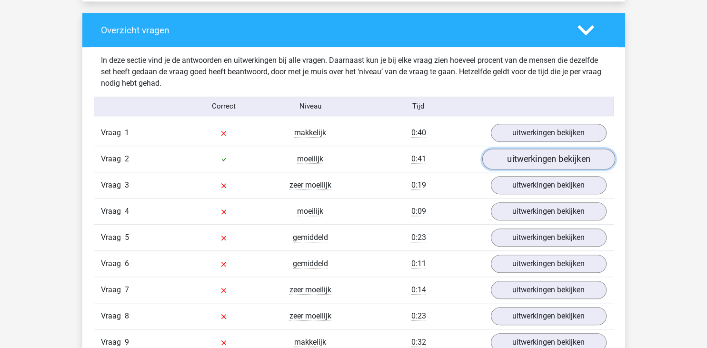
click at [552, 160] on link "uitwerkingen bekijken" at bounding box center [548, 159] width 133 height 21
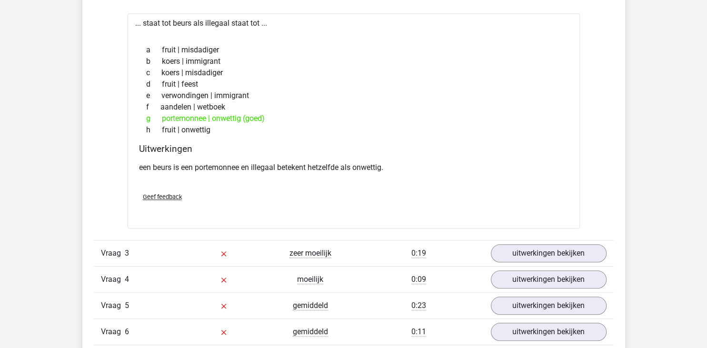
scroll to position [879, 0]
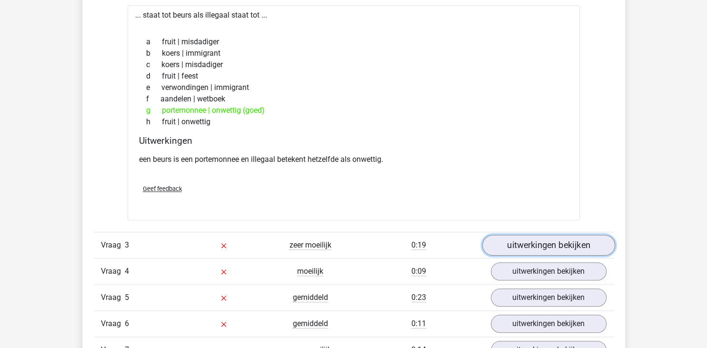
click at [515, 247] on link "uitwerkingen bekijken" at bounding box center [548, 245] width 133 height 21
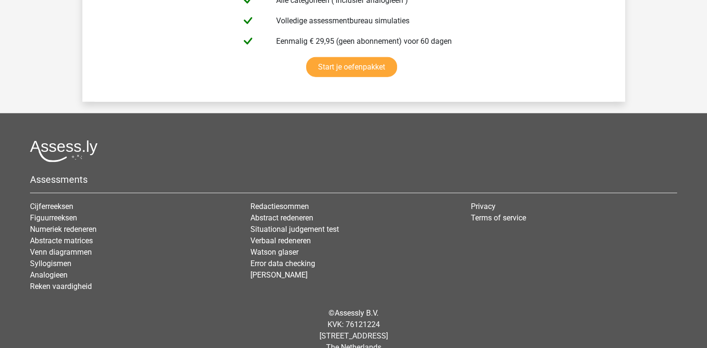
scroll to position [2487, 0]
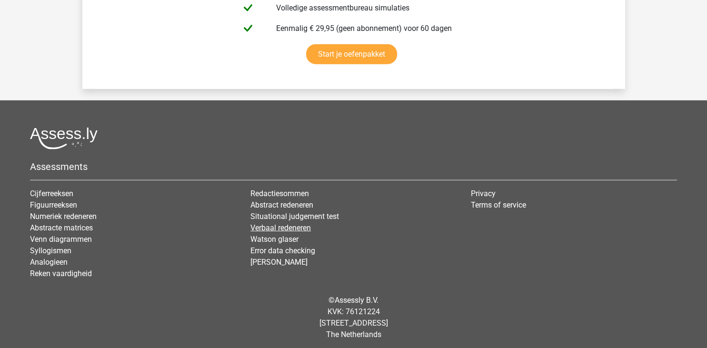
click at [260, 224] on link "Verbaal redeneren" at bounding box center [280, 227] width 60 height 9
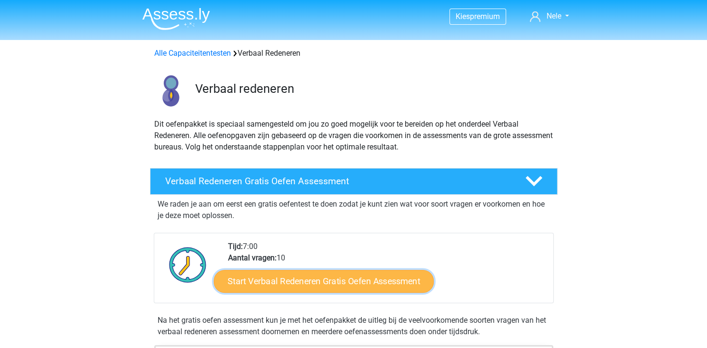
click at [275, 281] on link "Start Verbaal Redeneren Gratis Oefen Assessment" at bounding box center [324, 281] width 220 height 23
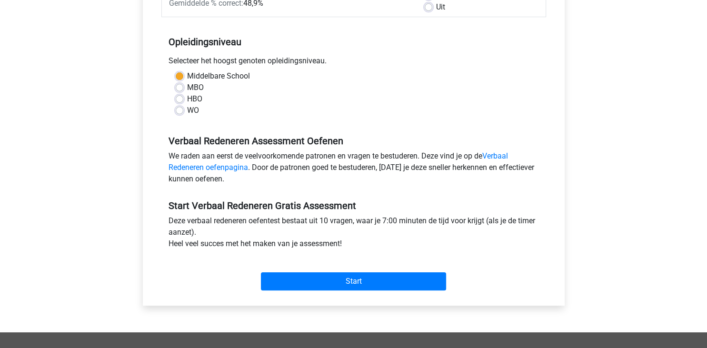
scroll to position [176, 0]
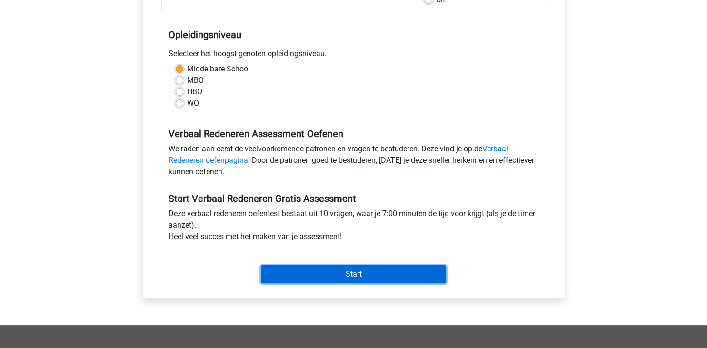
click at [344, 275] on input "Start" at bounding box center [353, 274] width 185 height 18
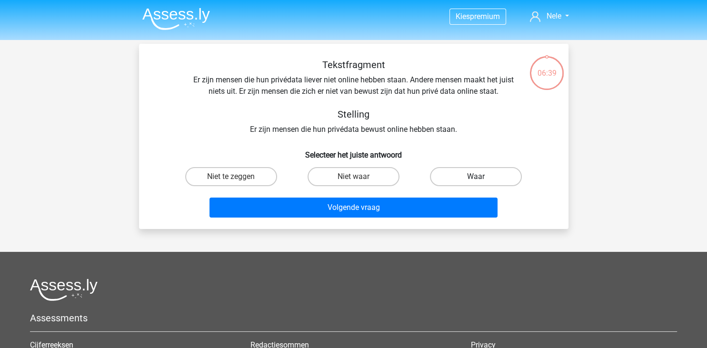
click at [465, 175] on label "Waar" at bounding box center [476, 176] width 92 height 19
click at [476, 177] on input "Waar" at bounding box center [479, 180] width 6 height 6
radio input "true"
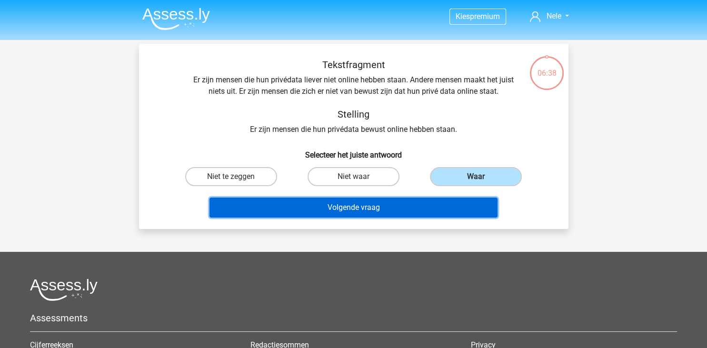
click at [358, 208] on button "Volgende vraag" at bounding box center [353, 208] width 288 height 20
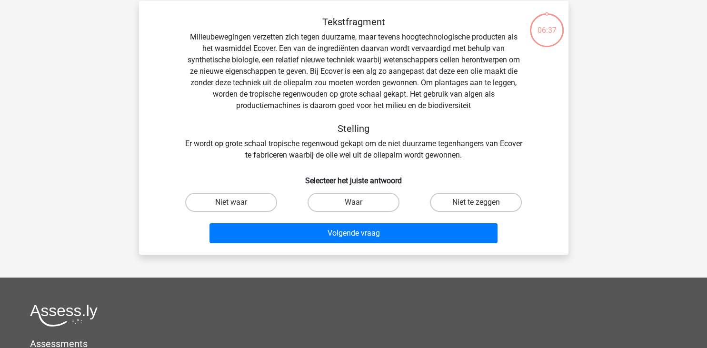
scroll to position [44, 0]
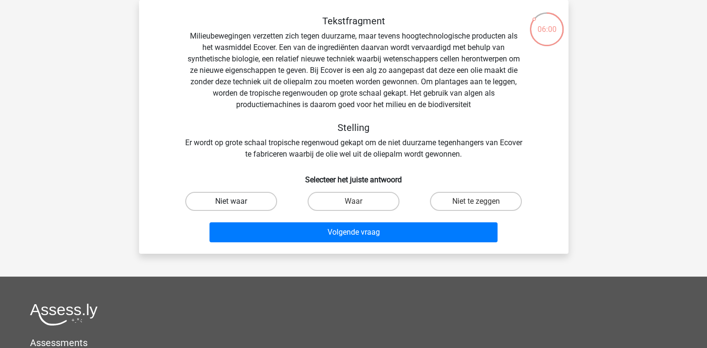
click at [251, 203] on label "Niet waar" at bounding box center [231, 201] width 92 height 19
click at [237, 203] on input "Niet waar" at bounding box center [234, 204] width 6 height 6
radio input "true"
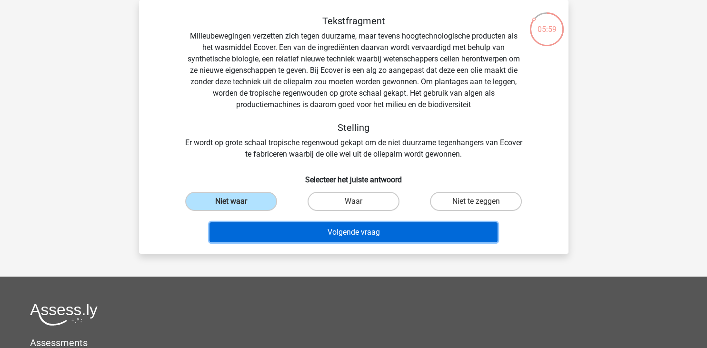
click at [346, 228] on button "Volgende vraag" at bounding box center [353, 232] width 288 height 20
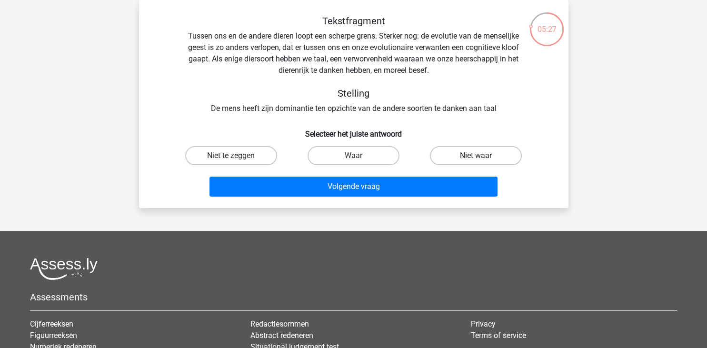
click at [468, 154] on label "Niet waar" at bounding box center [476, 155] width 92 height 19
click at [476, 156] on input "Niet waar" at bounding box center [479, 159] width 6 height 6
radio input "true"
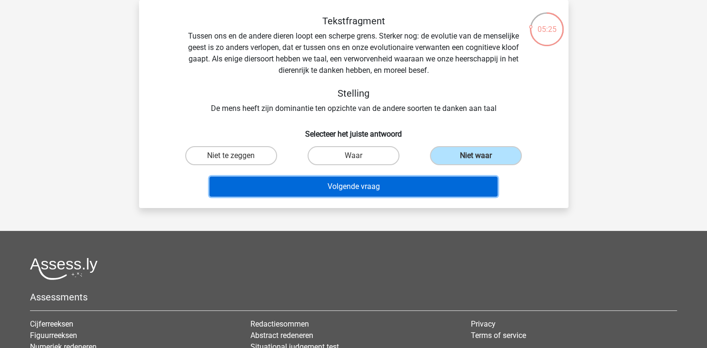
click at [349, 188] on button "Volgende vraag" at bounding box center [353, 187] width 288 height 20
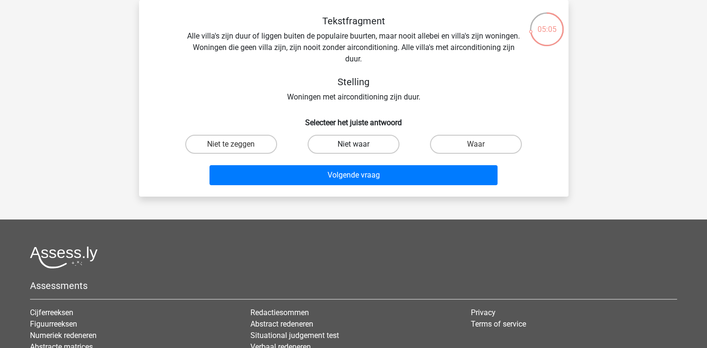
click at [345, 142] on label "Niet waar" at bounding box center [353, 144] width 92 height 19
click at [353, 144] on input "Niet waar" at bounding box center [356, 147] width 6 height 6
radio input "true"
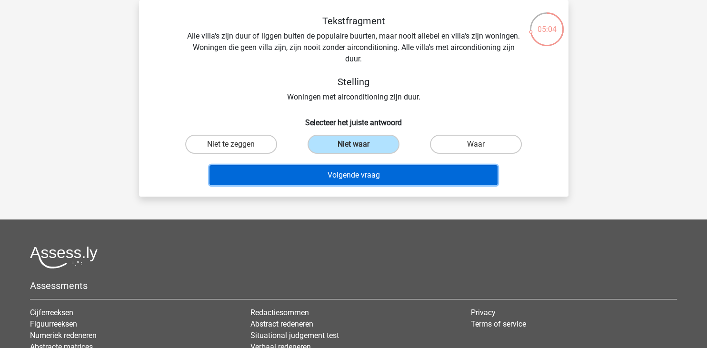
click at [336, 175] on button "Volgende vraag" at bounding box center [353, 175] width 288 height 20
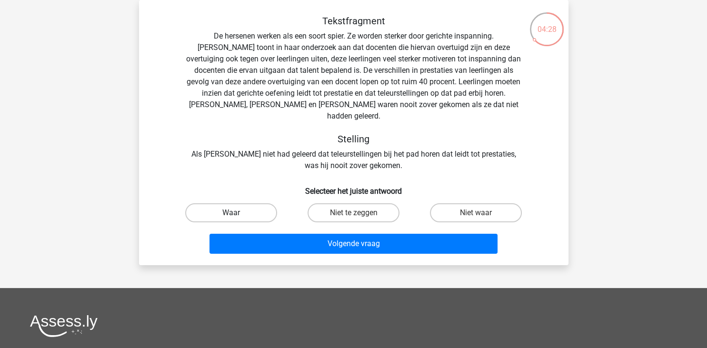
click at [231, 203] on label "Waar" at bounding box center [231, 212] width 92 height 19
click at [231, 213] on input "Waar" at bounding box center [234, 216] width 6 height 6
radio input "true"
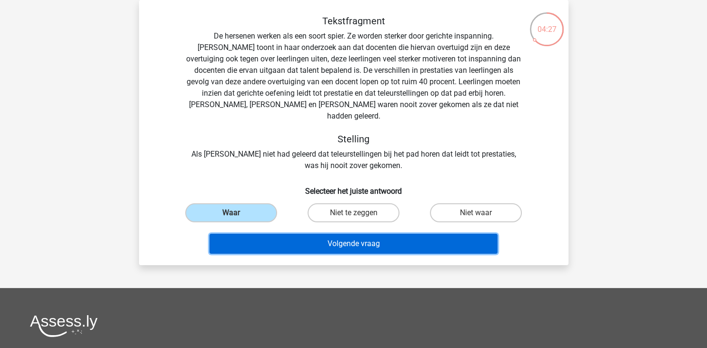
click at [335, 234] on button "Volgende vraag" at bounding box center [353, 244] width 288 height 20
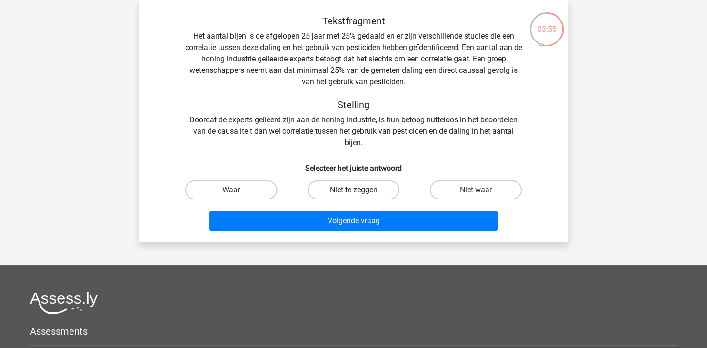
click at [349, 189] on label "Niet te zeggen" at bounding box center [353, 189] width 92 height 19
click at [353, 190] on input "Niet te zeggen" at bounding box center [356, 193] width 6 height 6
radio input "true"
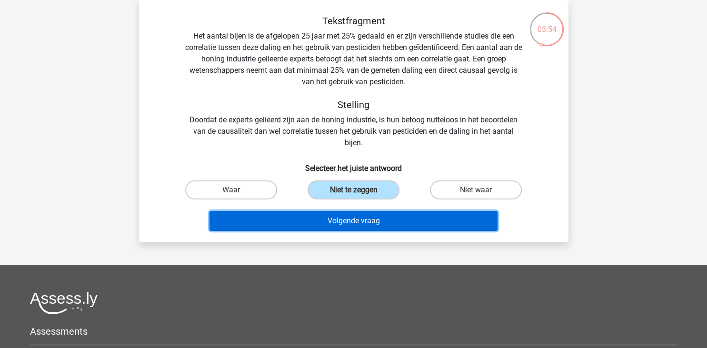
click at [347, 216] on button "Volgende vraag" at bounding box center [353, 221] width 288 height 20
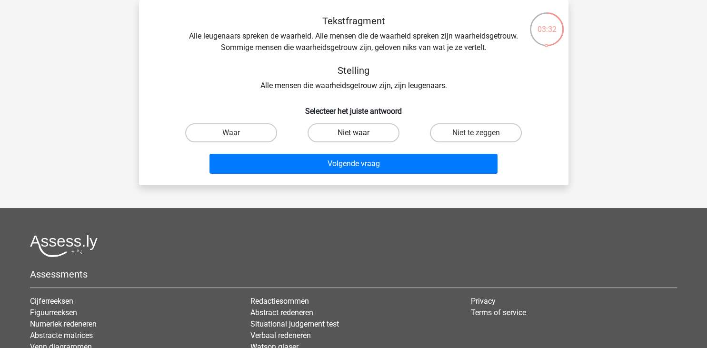
click at [352, 134] on label "Niet waar" at bounding box center [353, 132] width 92 height 19
click at [353, 134] on input "Niet waar" at bounding box center [356, 136] width 6 height 6
radio input "true"
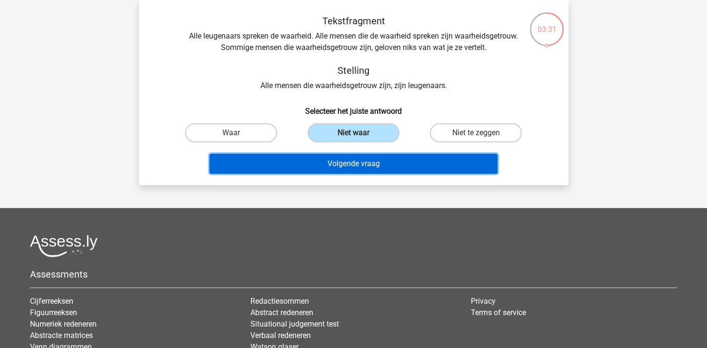
click at [340, 169] on button "Volgende vraag" at bounding box center [353, 164] width 288 height 20
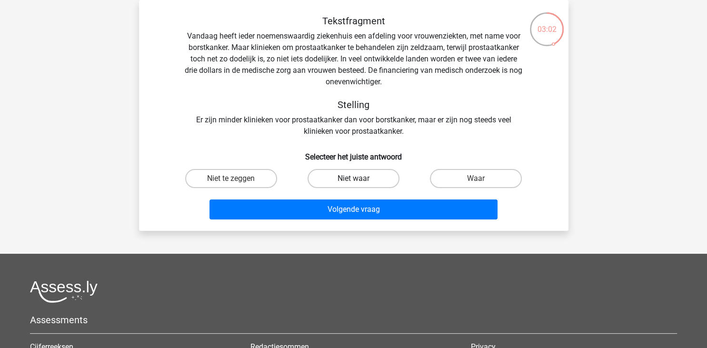
click at [336, 185] on label "Niet waar" at bounding box center [353, 178] width 92 height 19
click at [353, 185] on input "Niet waar" at bounding box center [356, 181] width 6 height 6
radio input "true"
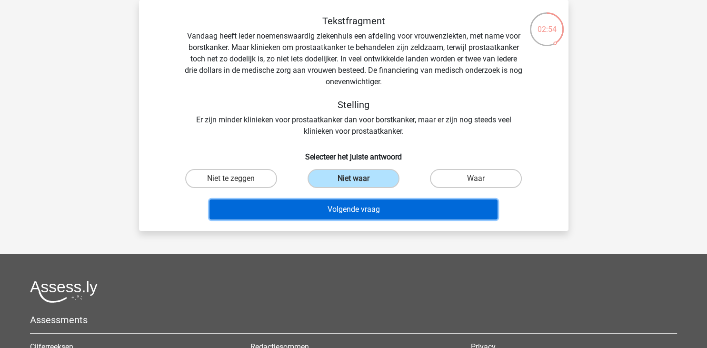
click at [331, 211] on button "Volgende vraag" at bounding box center [353, 209] width 288 height 20
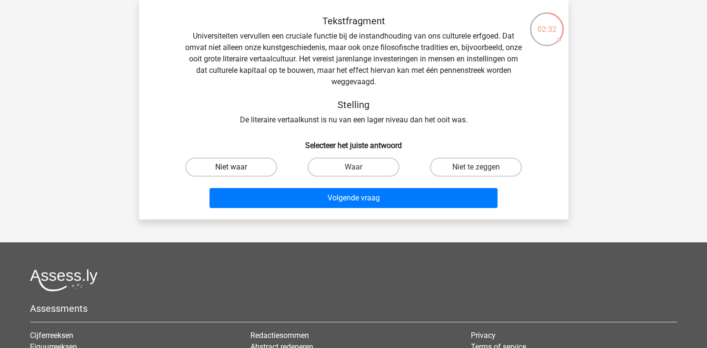
click at [247, 168] on label "Niet waar" at bounding box center [231, 167] width 92 height 19
click at [237, 168] on input "Niet waar" at bounding box center [234, 170] width 6 height 6
radio input "true"
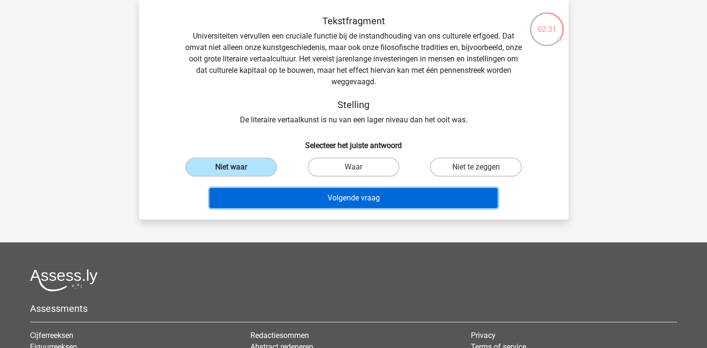
click at [327, 206] on button "Volgende vraag" at bounding box center [353, 198] width 288 height 20
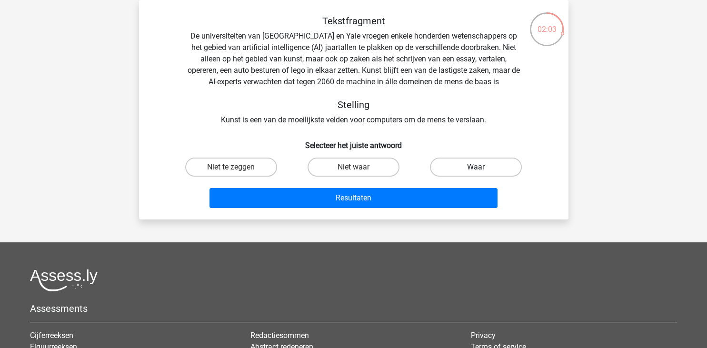
click at [453, 167] on label "Waar" at bounding box center [476, 167] width 92 height 19
click at [476, 167] on input "Waar" at bounding box center [479, 170] width 6 height 6
radio input "true"
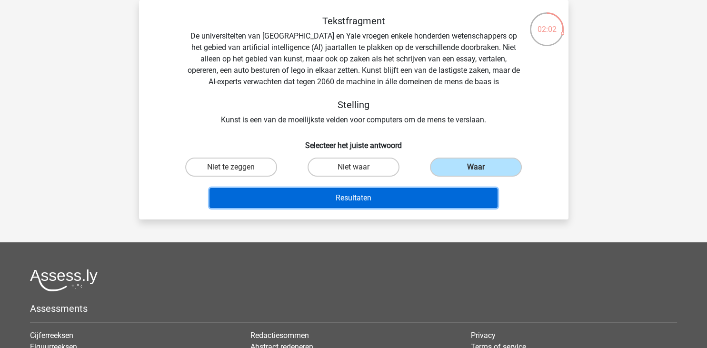
click at [358, 199] on button "Resultaten" at bounding box center [353, 198] width 288 height 20
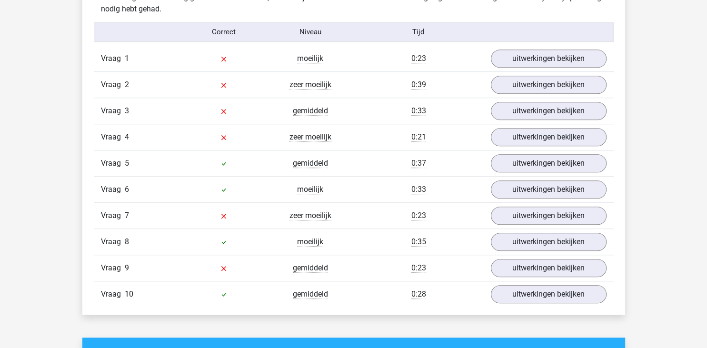
scroll to position [783, 0]
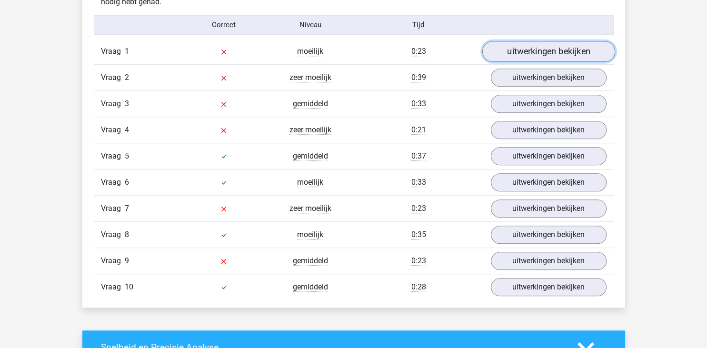
click at [532, 51] on link "uitwerkingen bekijken" at bounding box center [548, 51] width 133 height 21
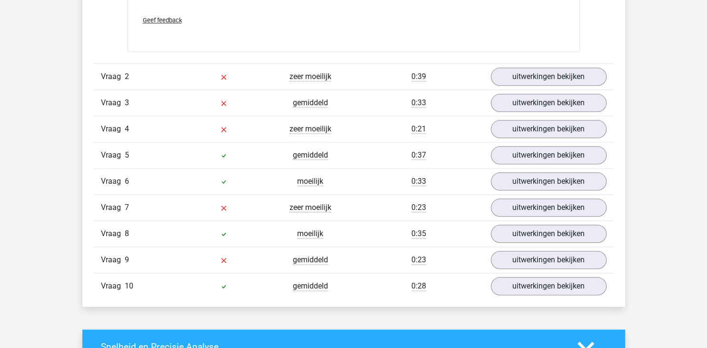
scroll to position [1051, 0]
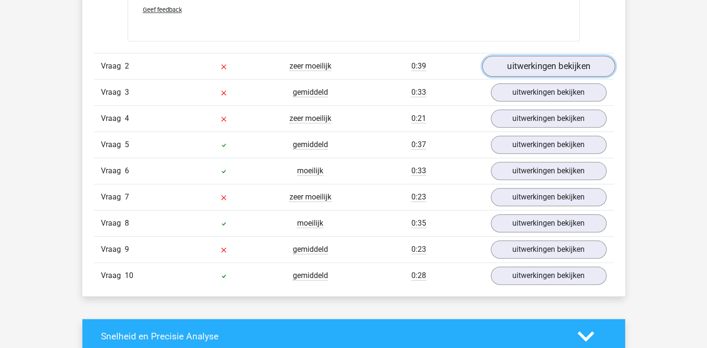
click at [559, 63] on link "uitwerkingen bekijken" at bounding box center [548, 66] width 133 height 21
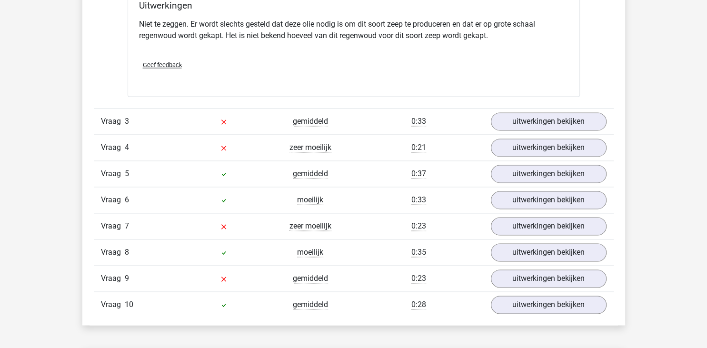
scroll to position [1354, 0]
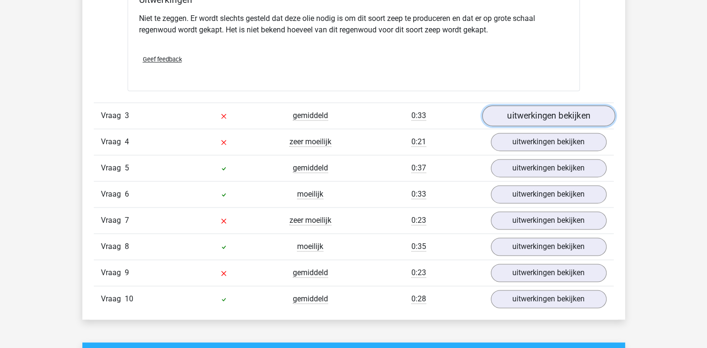
click at [561, 116] on link "uitwerkingen bekijken" at bounding box center [548, 115] width 133 height 21
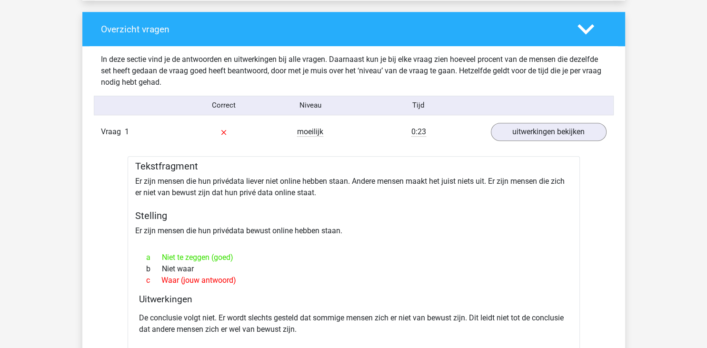
scroll to position [331, 0]
